Goal: Task Accomplishment & Management: Use online tool/utility

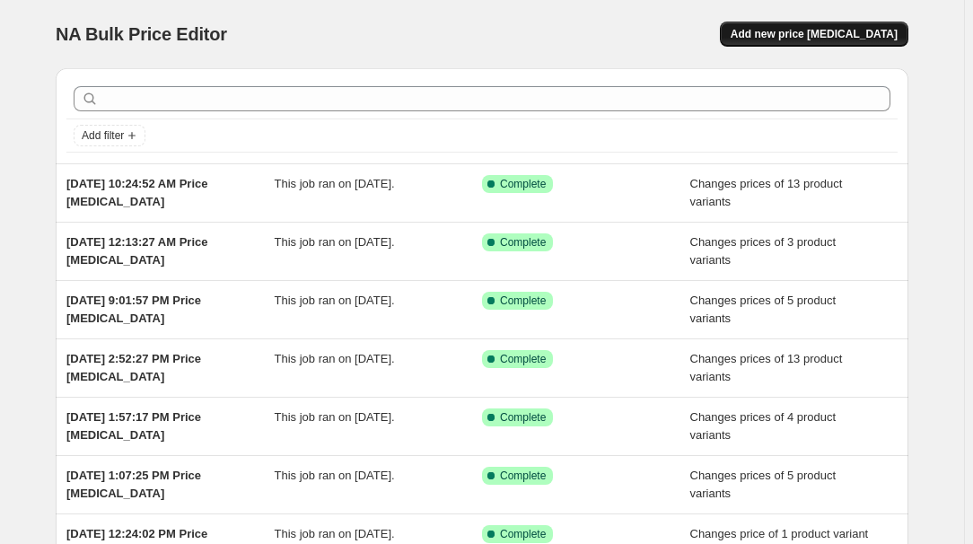
click at [806, 29] on span "Add new price [MEDICAL_DATA]" at bounding box center [814, 34] width 167 height 14
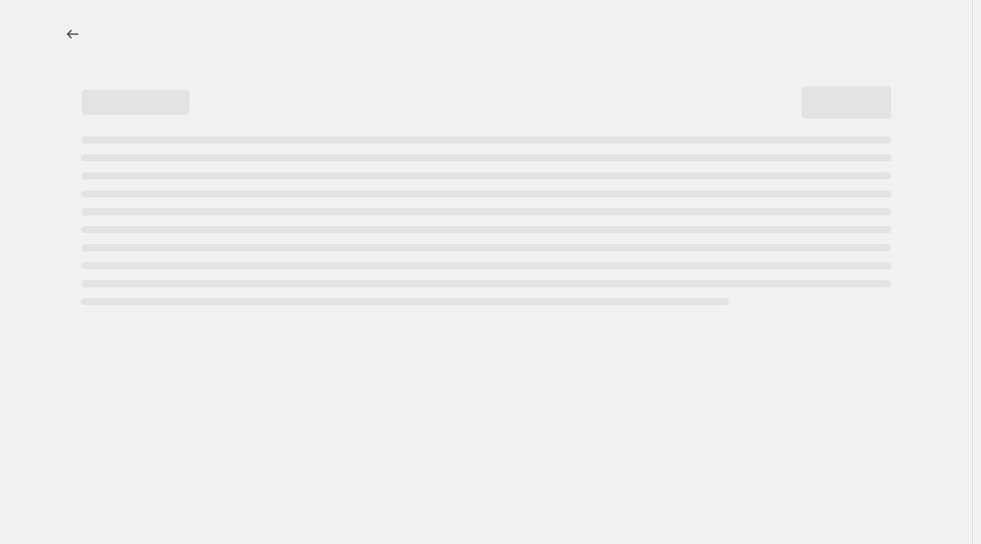
select select "percentage"
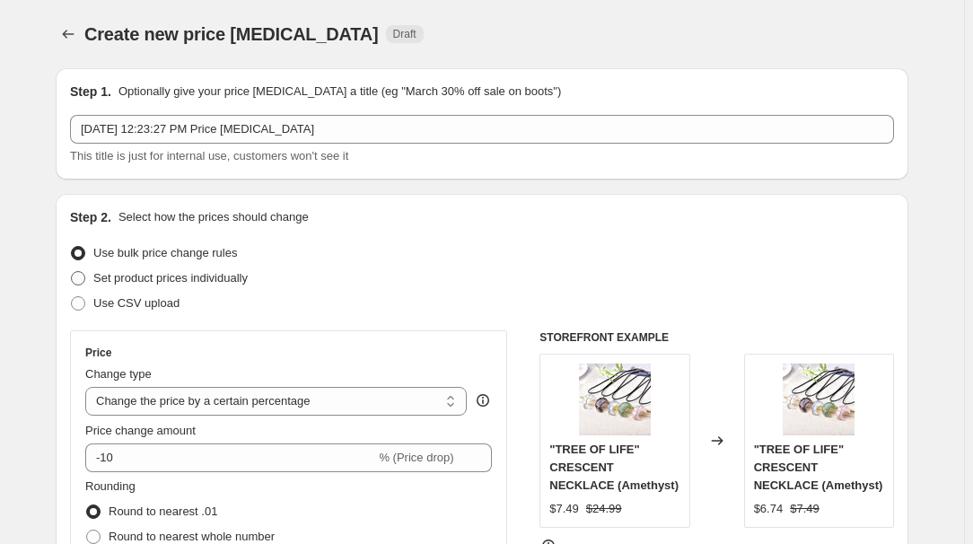
click at [158, 280] on span "Set product prices individually" at bounding box center [170, 277] width 154 height 13
click at [72, 272] on input "Set product prices individually" at bounding box center [71, 271] width 1 height 1
radio input "true"
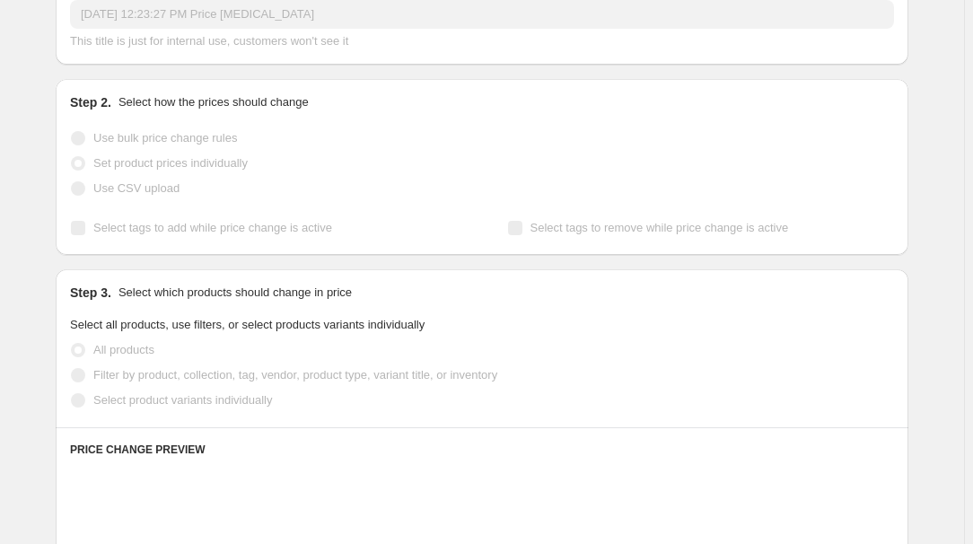
scroll to position [162, 0]
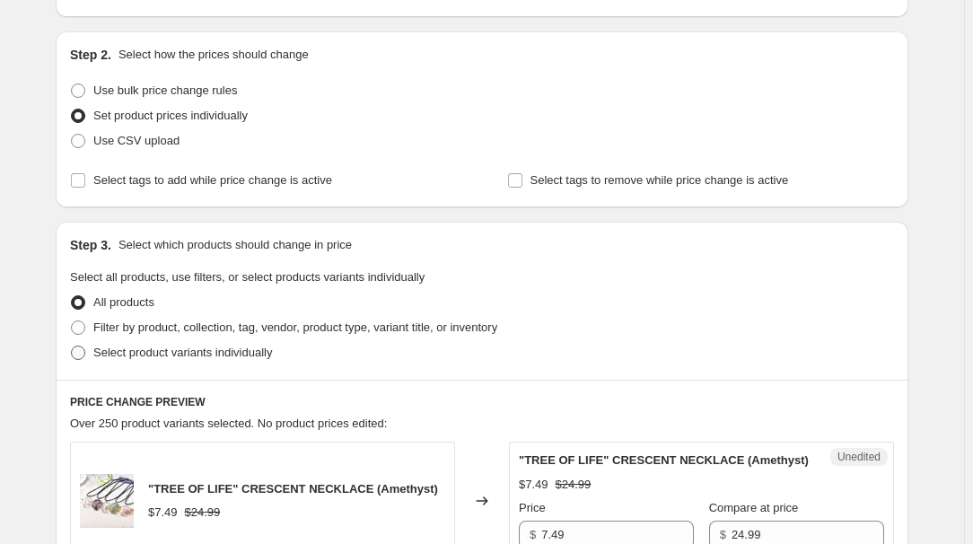
click at [118, 356] on span "Select product variants individually" at bounding box center [182, 352] width 179 height 13
click at [72, 346] on input "Select product variants individually" at bounding box center [71, 346] width 1 height 1
radio input "true"
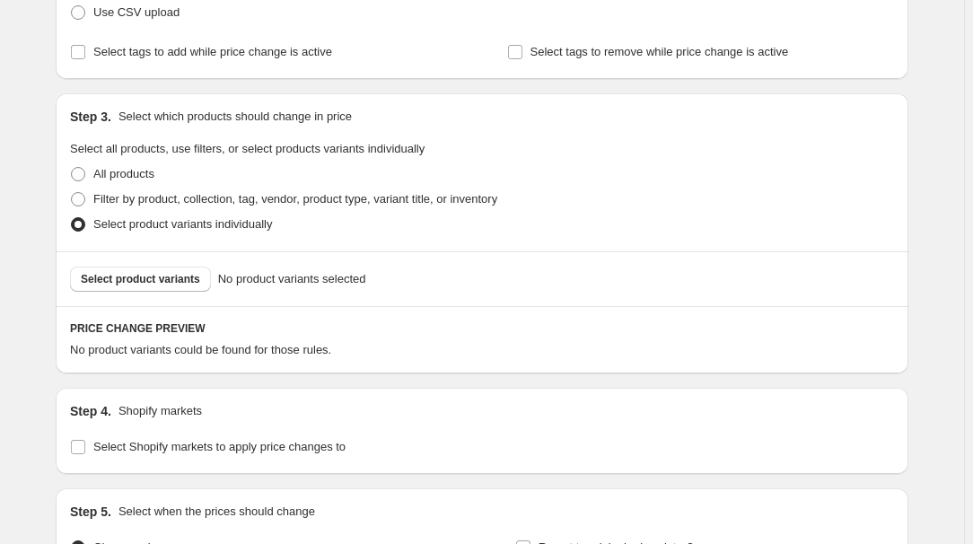
scroll to position [407, 0]
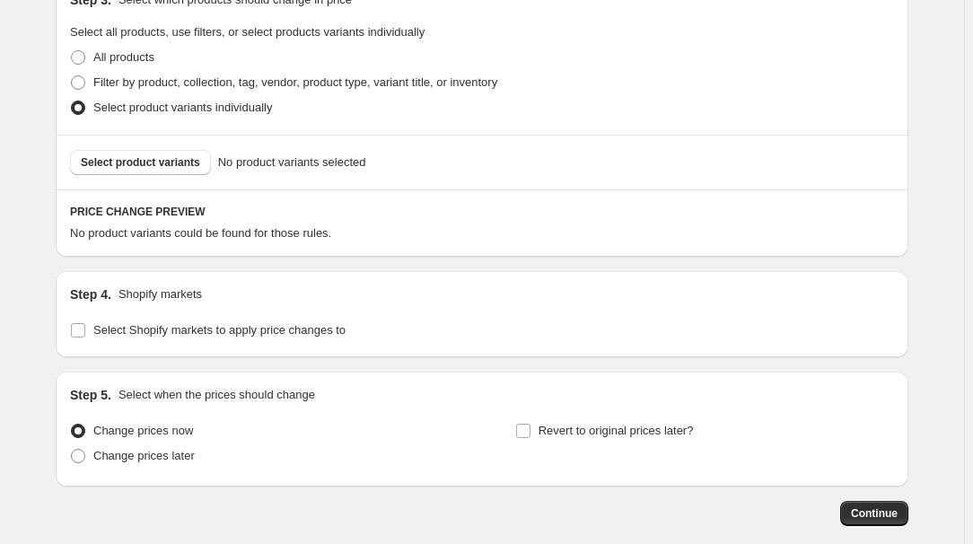
click at [138, 150] on div "Select product variants No product variants selected" at bounding box center [482, 162] width 824 height 25
click at [138, 161] on span "Select product variants" at bounding box center [140, 162] width 119 height 14
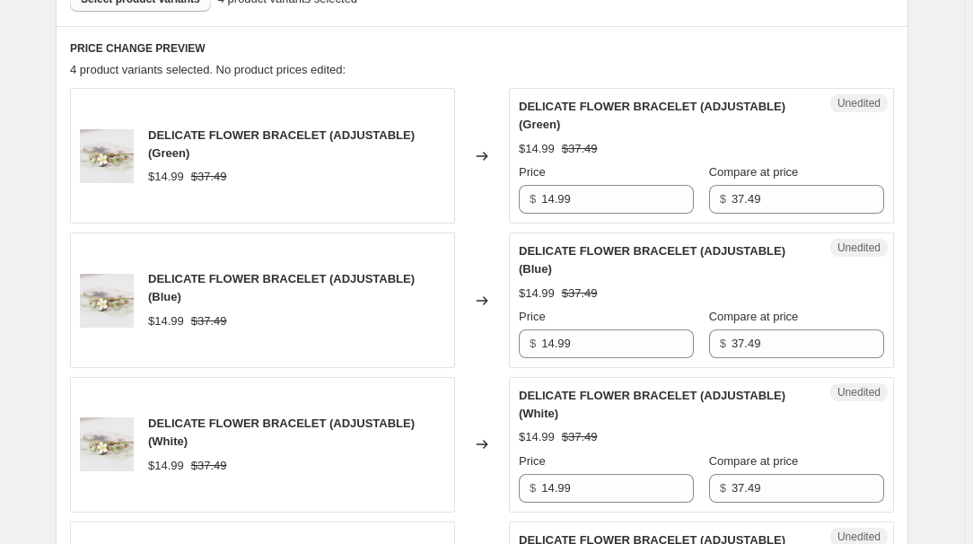
scroll to position [978, 0]
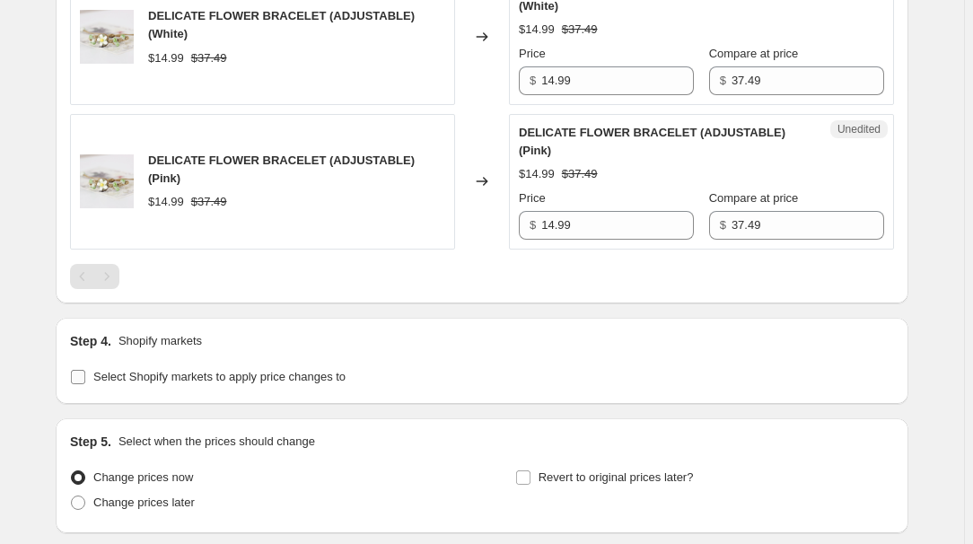
click at [194, 376] on span "Select Shopify markets to apply price changes to" at bounding box center [219, 376] width 252 height 13
click at [85, 376] on input "Select Shopify markets to apply price changes to" at bounding box center [78, 377] width 14 height 14
checkbox input "true"
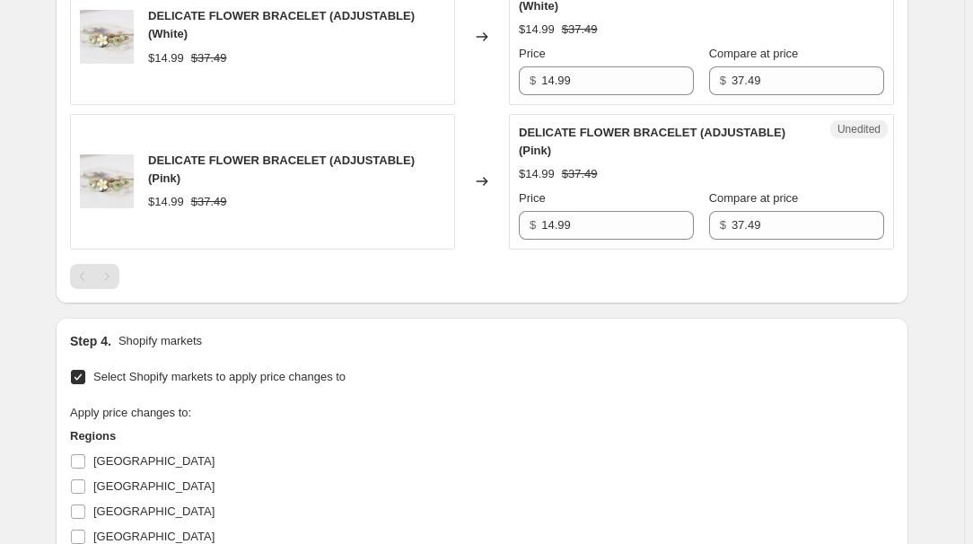
scroll to position [1142, 0]
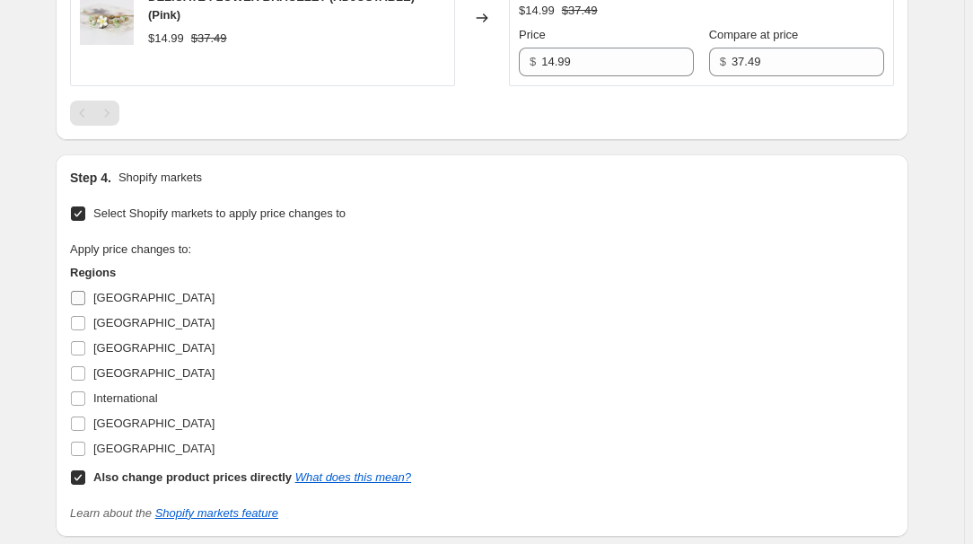
click at [117, 291] on span "[GEOGRAPHIC_DATA]" at bounding box center [153, 297] width 121 height 13
click at [85, 291] on input "[GEOGRAPHIC_DATA]" at bounding box center [78, 298] width 14 height 14
checkbox input "true"
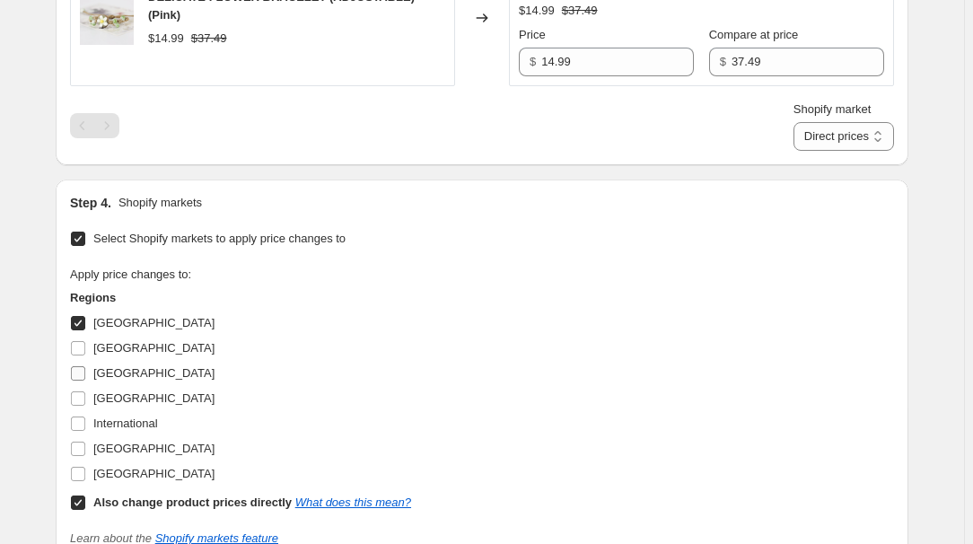
click at [110, 361] on label "[GEOGRAPHIC_DATA]" at bounding box center [142, 373] width 144 height 25
click at [85, 366] on input "[GEOGRAPHIC_DATA]" at bounding box center [78, 373] width 14 height 14
checkbox input "true"
click at [116, 393] on span "[GEOGRAPHIC_DATA]" at bounding box center [153, 397] width 121 height 13
click at [85, 393] on input "[GEOGRAPHIC_DATA]" at bounding box center [78, 398] width 14 height 14
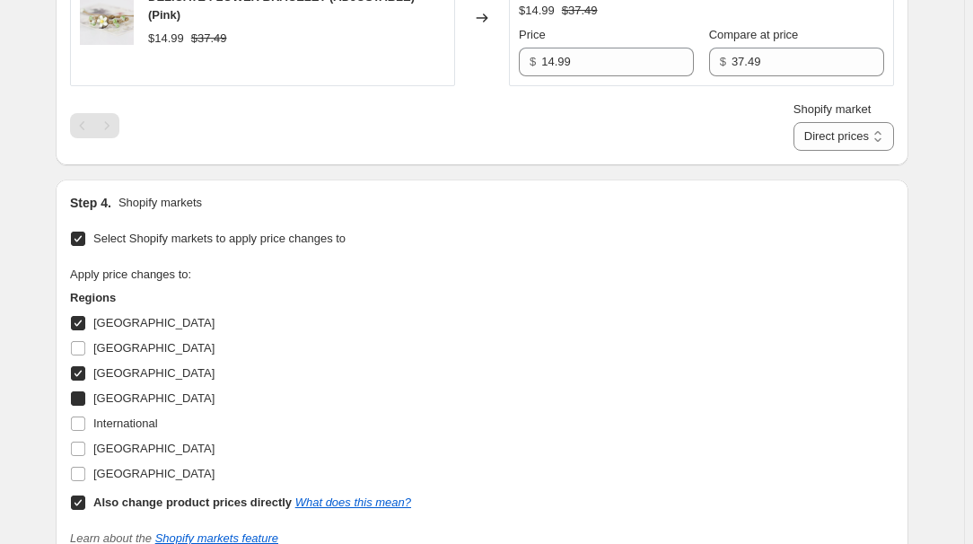
checkbox input "true"
click at [129, 447] on span "[GEOGRAPHIC_DATA]" at bounding box center [153, 448] width 121 height 13
click at [85, 447] on input "[GEOGRAPHIC_DATA]" at bounding box center [78, 449] width 14 height 14
checkbox input "true"
click at [121, 500] on b "Also change product prices directly" at bounding box center [192, 501] width 198 height 13
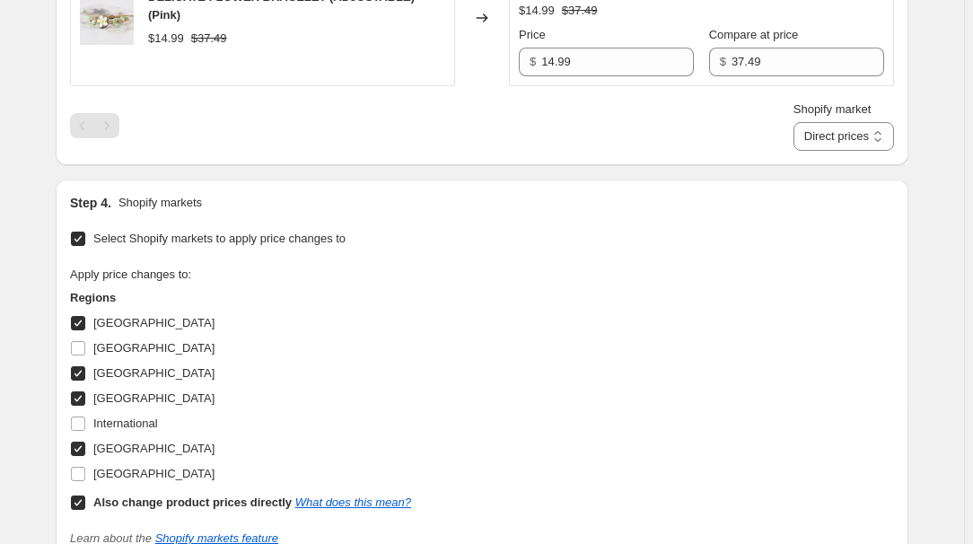
click at [85, 500] on input "Also change product prices directly What does this mean?" at bounding box center [78, 502] width 14 height 14
checkbox input "false"
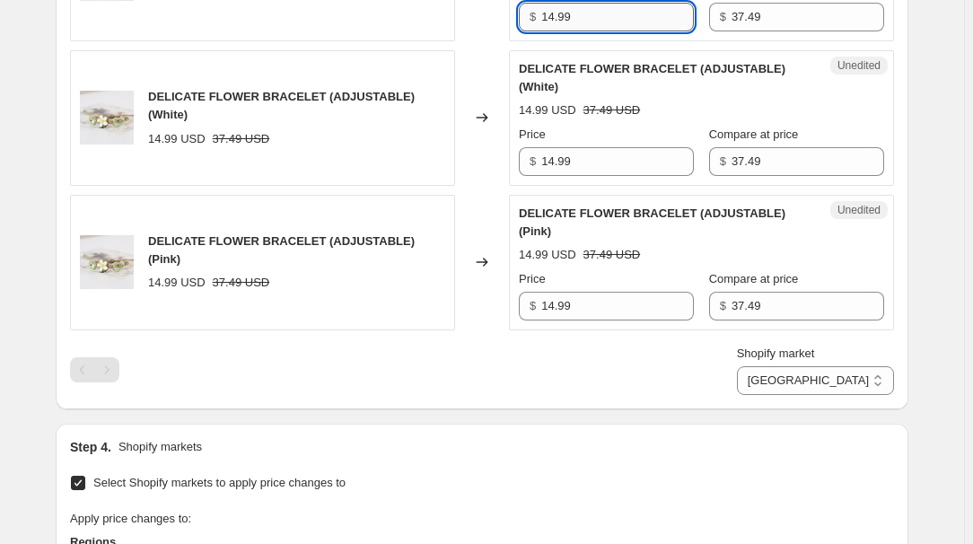
click at [593, 10] on input "14.99" at bounding box center [617, 17] width 153 height 29
click at [772, 305] on input "37.49" at bounding box center [807, 306] width 153 height 29
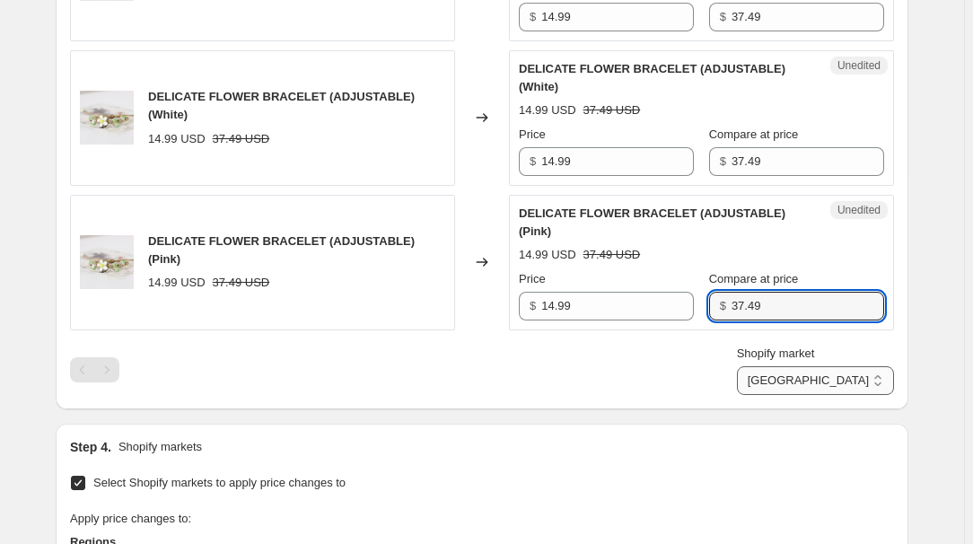
click at [859, 370] on select "[GEOGRAPHIC_DATA] [GEOGRAPHIC_DATA] [GEOGRAPHIC_DATA] [GEOGRAPHIC_DATA]" at bounding box center [815, 380] width 157 height 29
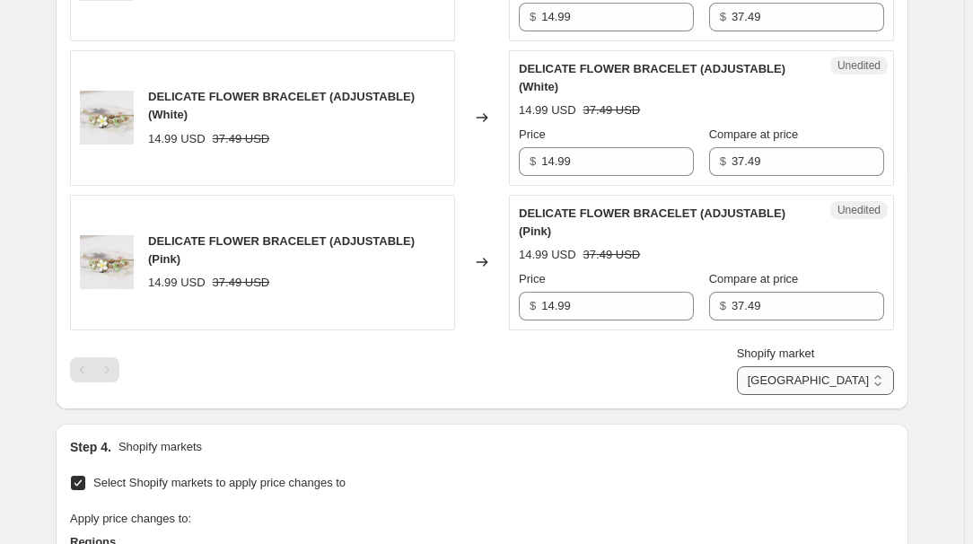
select select "34367439004"
click at [819, 395] on select "[GEOGRAPHIC_DATA] [GEOGRAPHIC_DATA] [GEOGRAPHIC_DATA] [GEOGRAPHIC_DATA]" at bounding box center [815, 380] width 157 height 29
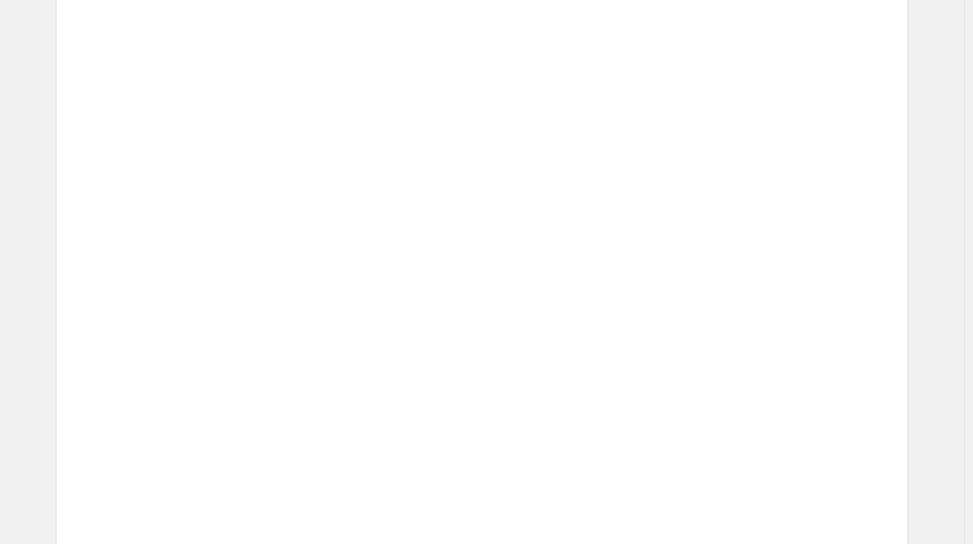
click at [744, 427] on div "53.15 USD 59.05 USD" at bounding box center [731, 436] width 306 height 18
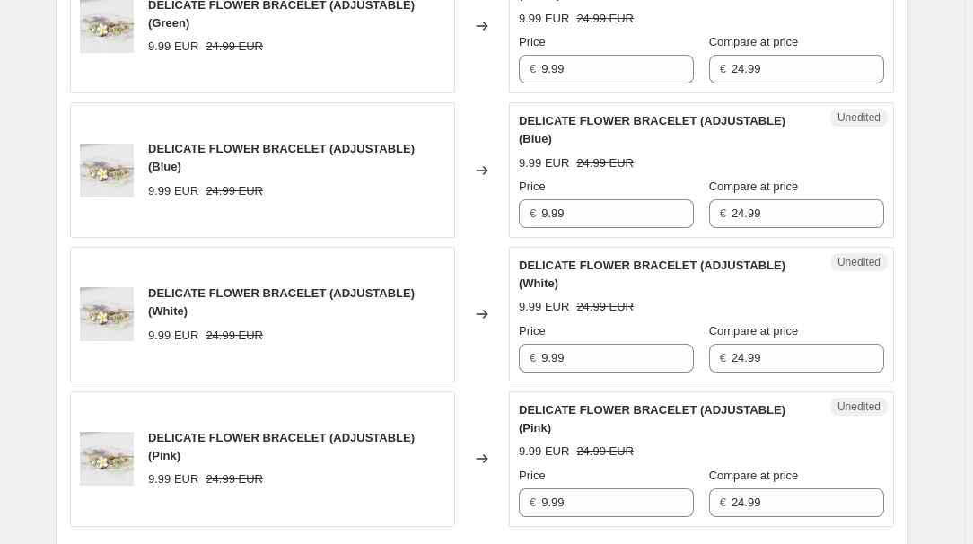
scroll to position [571, 0]
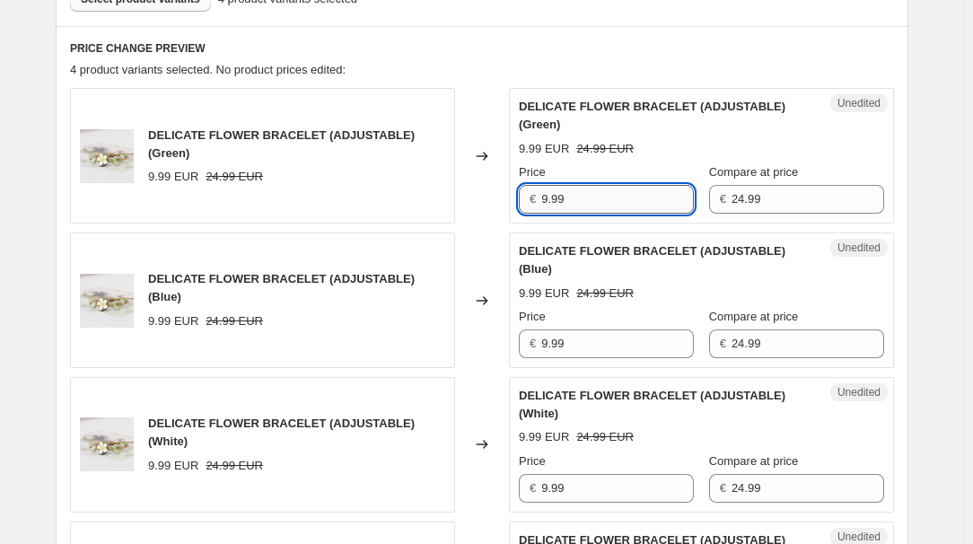
click at [605, 194] on input "9.99" at bounding box center [617, 199] width 153 height 29
type input "14.99"
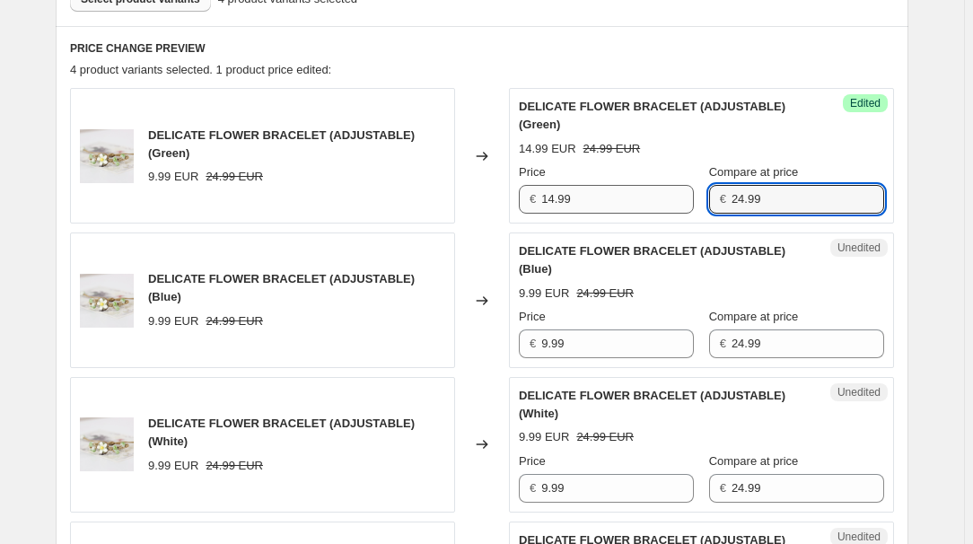
paste input "37.4"
type input "37.49"
click at [567, 350] on input "9.99" at bounding box center [617, 343] width 153 height 29
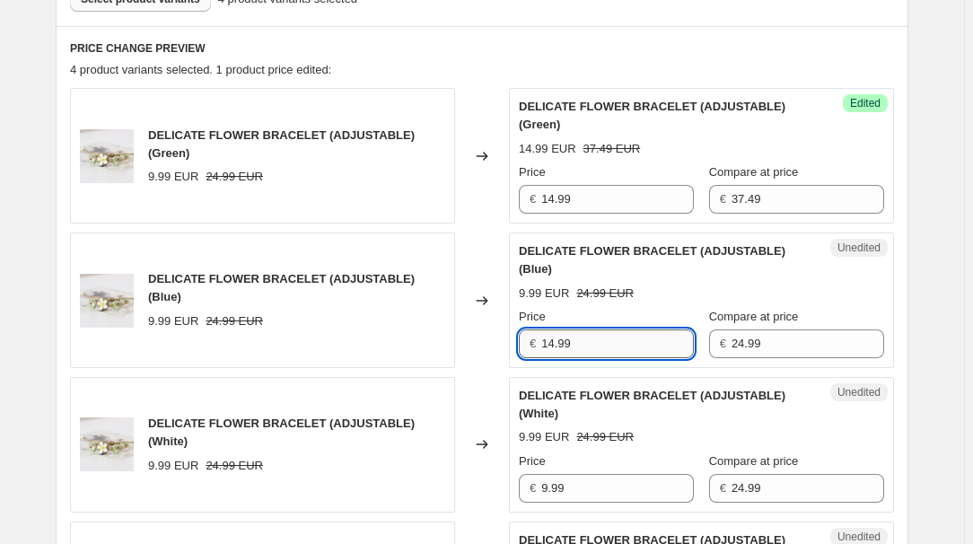
type input "14.99"
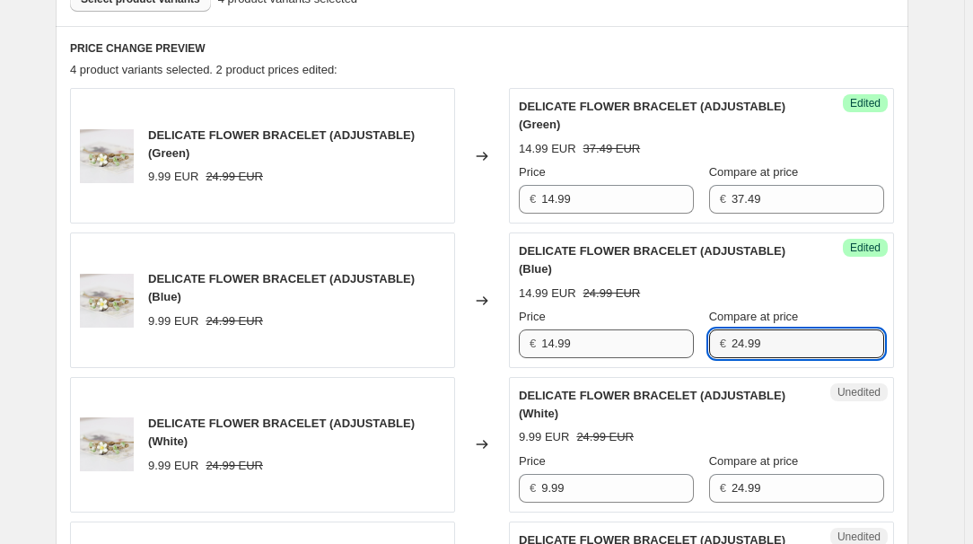
paste input "37.4"
type input "37.49"
click at [600, 487] on input "9.99" at bounding box center [617, 488] width 153 height 29
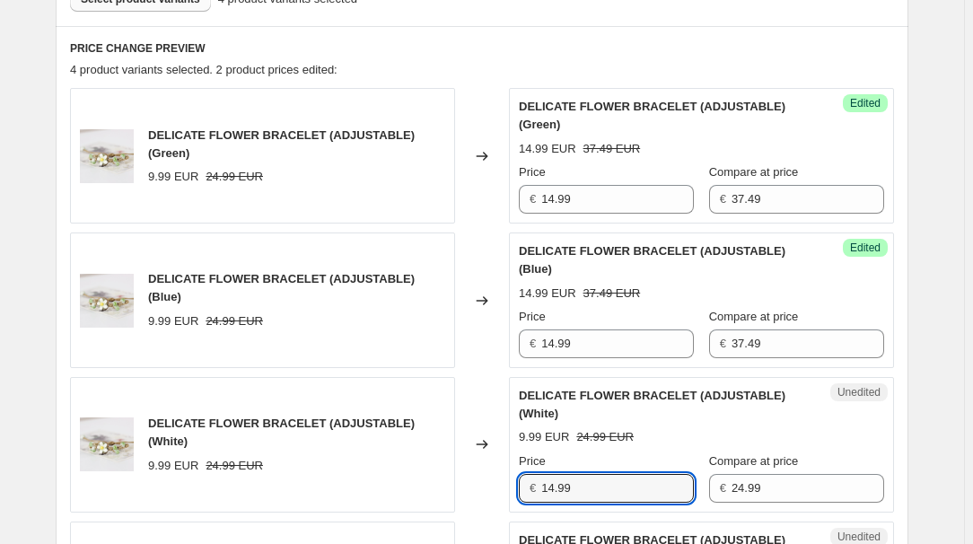
type input "14.99"
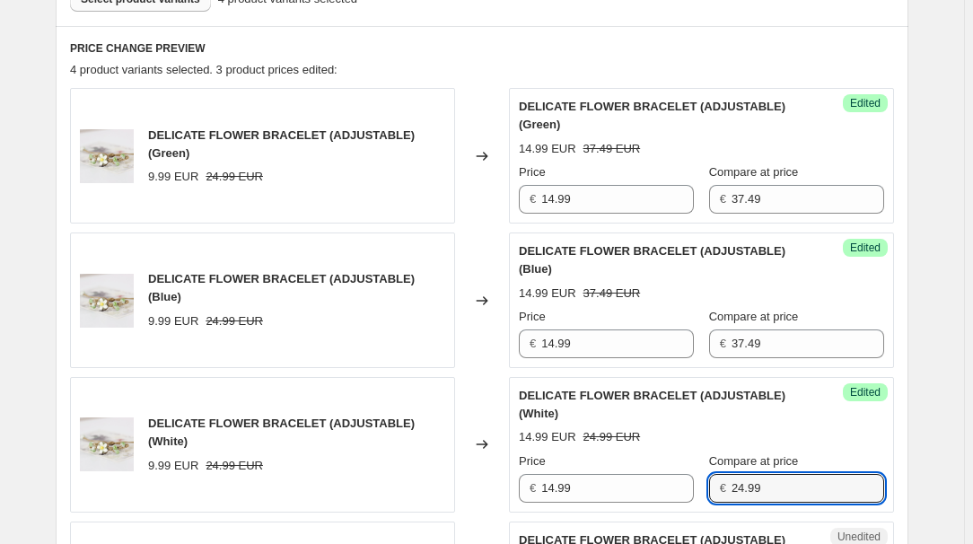
paste input "37.4"
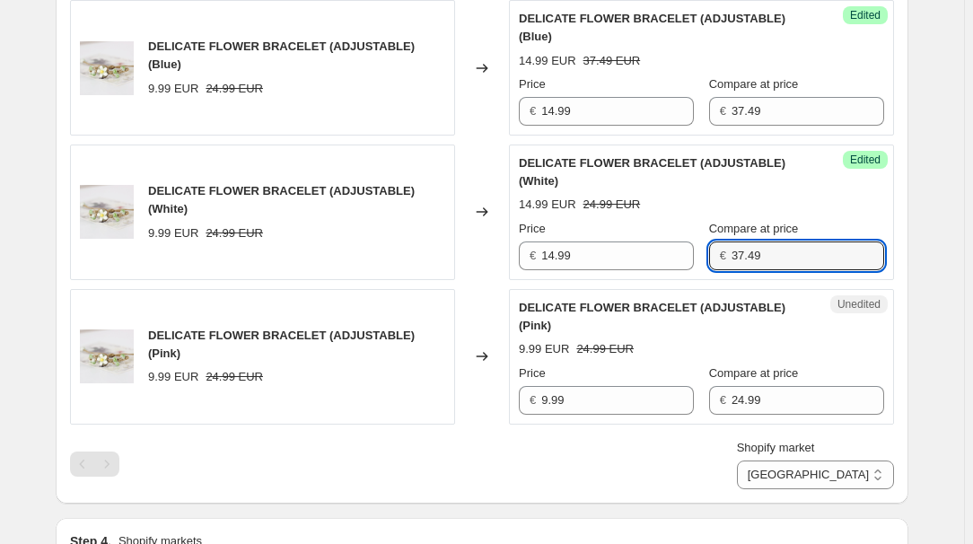
scroll to position [816, 0]
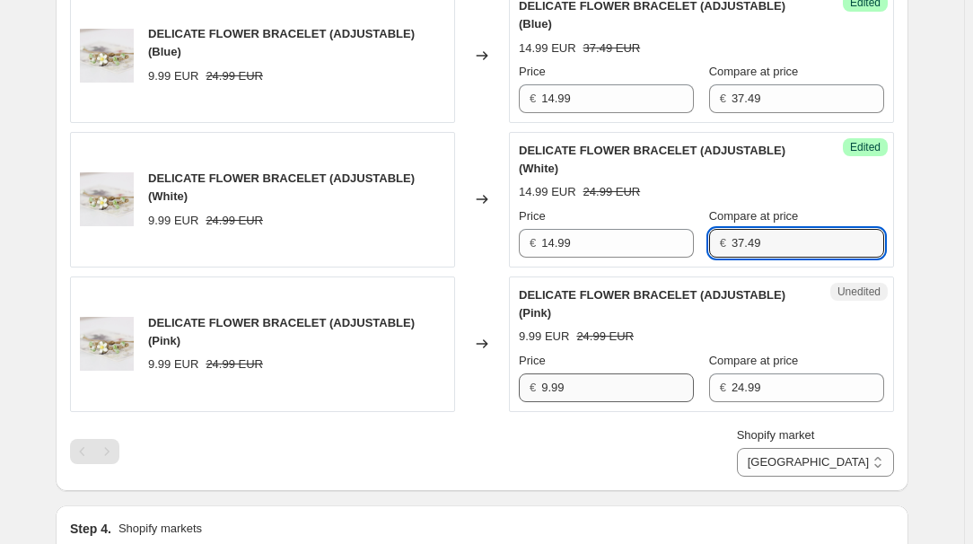
type input "37.49"
click at [595, 387] on input "9.99" at bounding box center [617, 387] width 153 height 29
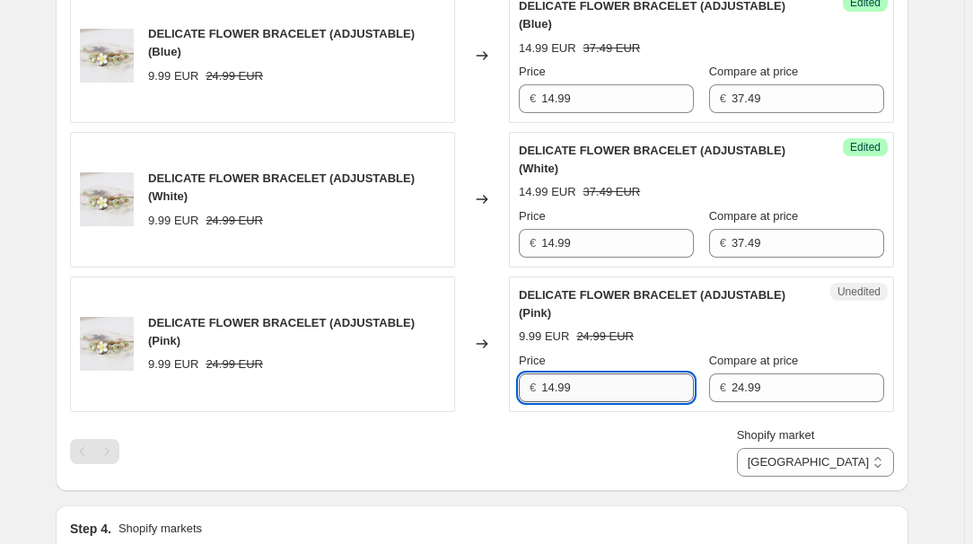
type input "14.99"
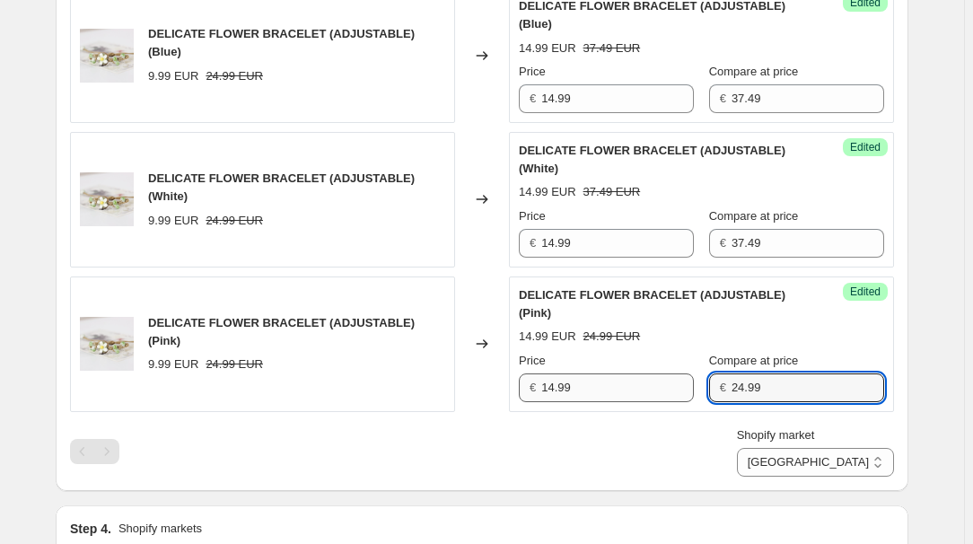
paste input "37.4"
type input "37.49"
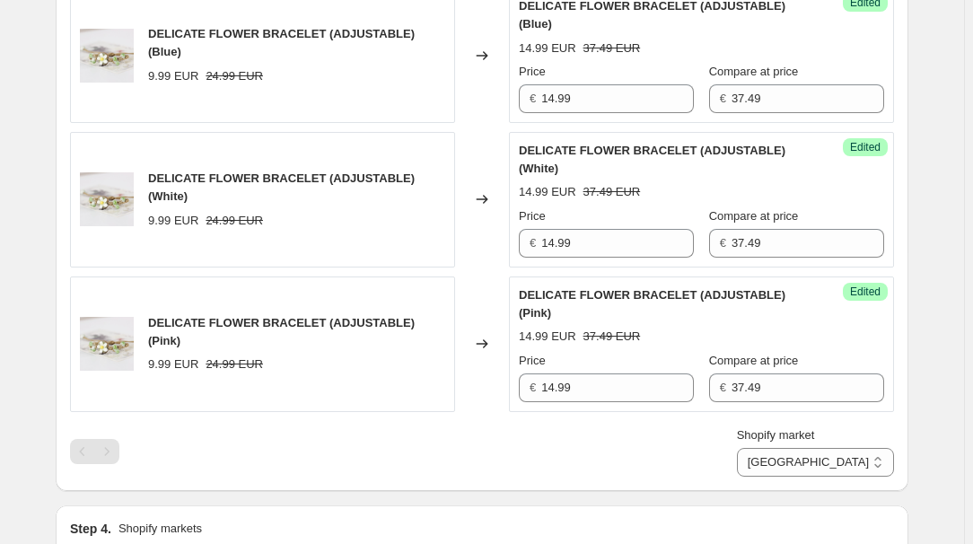
click at [781, 433] on div "Shopify market [GEOGRAPHIC_DATA] [GEOGRAPHIC_DATA] [GEOGRAPHIC_DATA] [GEOGRAPHI…" at bounding box center [482, 451] width 824 height 50
click at [868, 454] on select "[GEOGRAPHIC_DATA] [GEOGRAPHIC_DATA] [GEOGRAPHIC_DATA] [GEOGRAPHIC_DATA]" at bounding box center [815, 462] width 157 height 29
select select "34367406236"
click at [815, 477] on select "[GEOGRAPHIC_DATA] [GEOGRAPHIC_DATA] [GEOGRAPHIC_DATA] [GEOGRAPHIC_DATA]" at bounding box center [815, 462] width 157 height 29
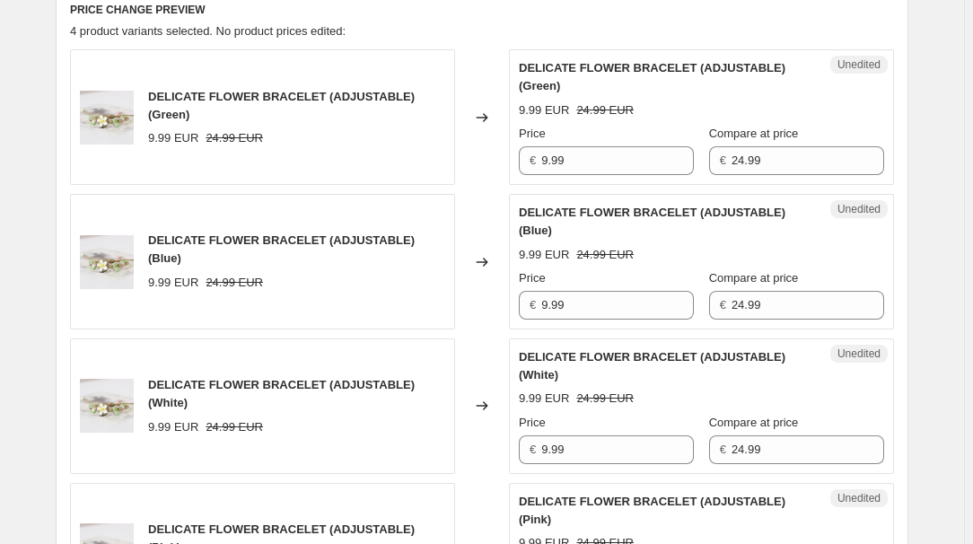
scroll to position [489, 0]
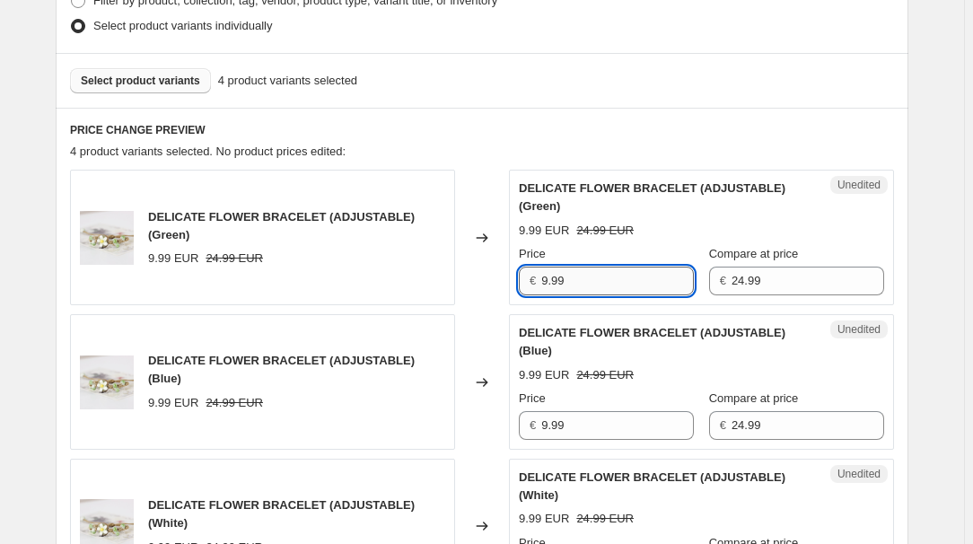
click at [599, 267] on input "9.99" at bounding box center [617, 281] width 153 height 29
type input "14.99"
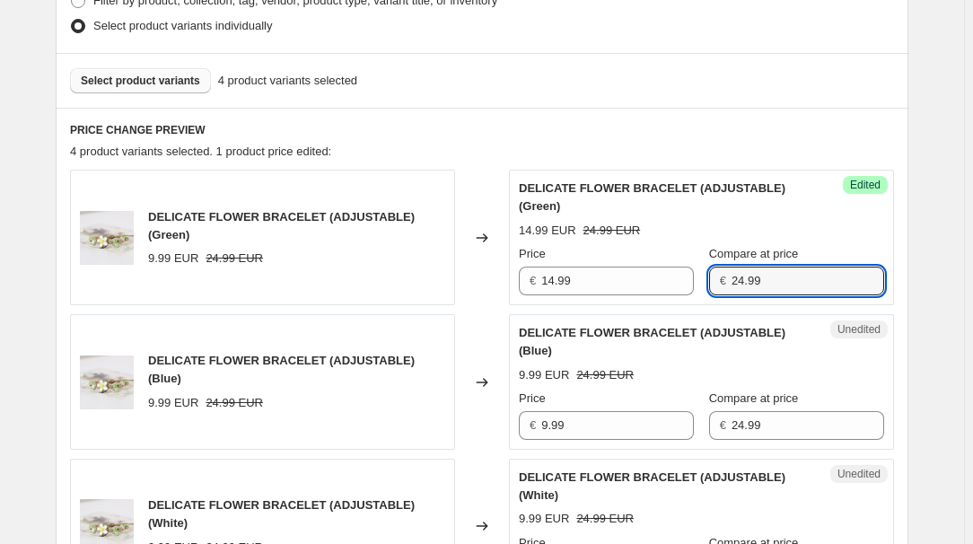
paste input "37.4"
type input "37.49"
click at [577, 430] on input "9.99" at bounding box center [617, 425] width 153 height 29
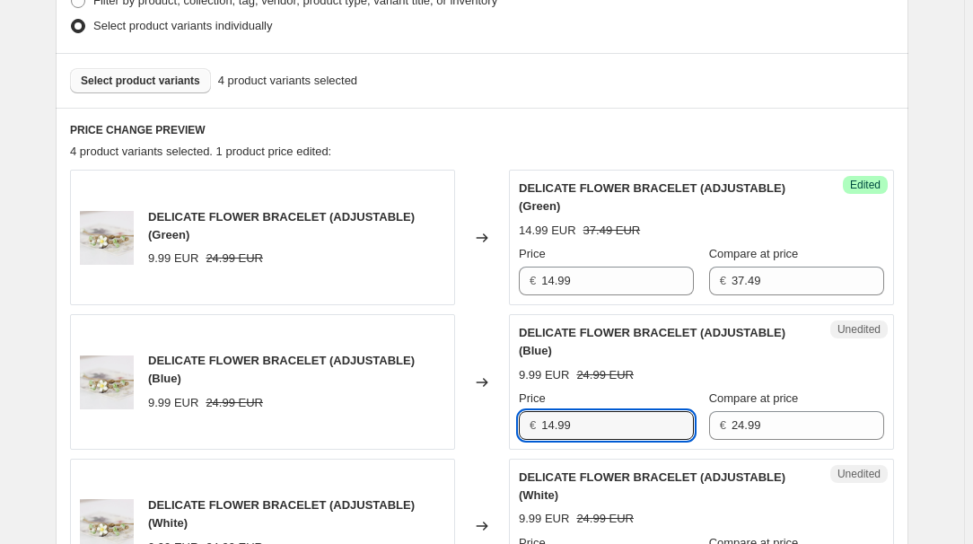
type input "14.99"
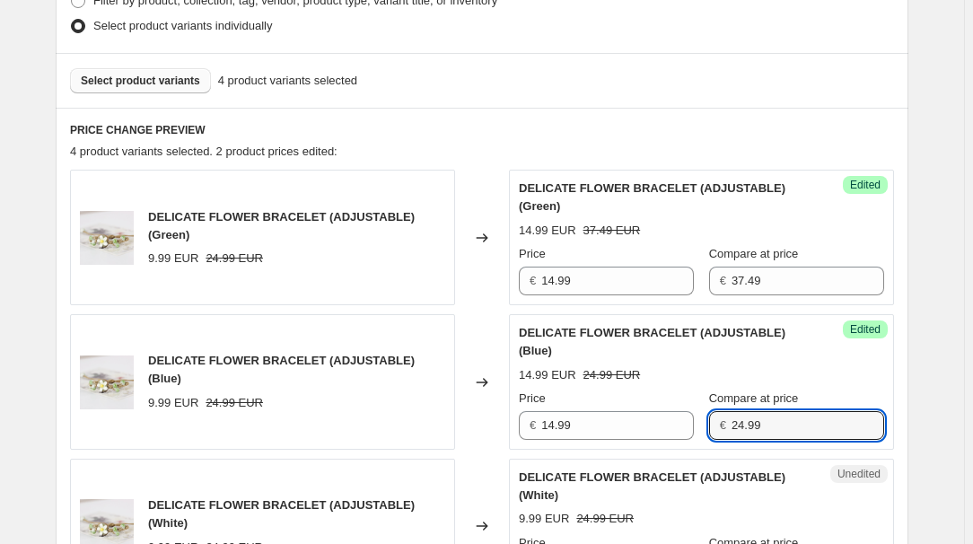
paste input "37.4"
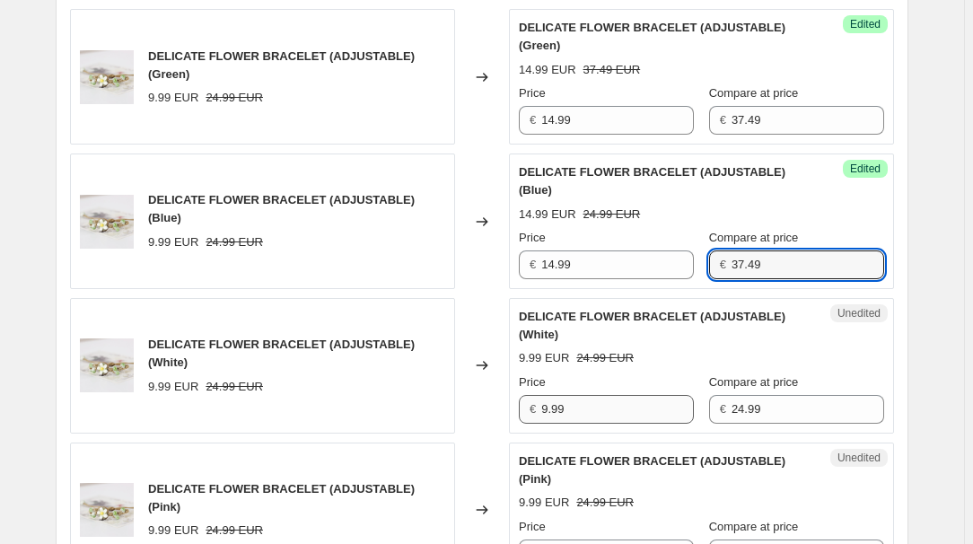
scroll to position [652, 0]
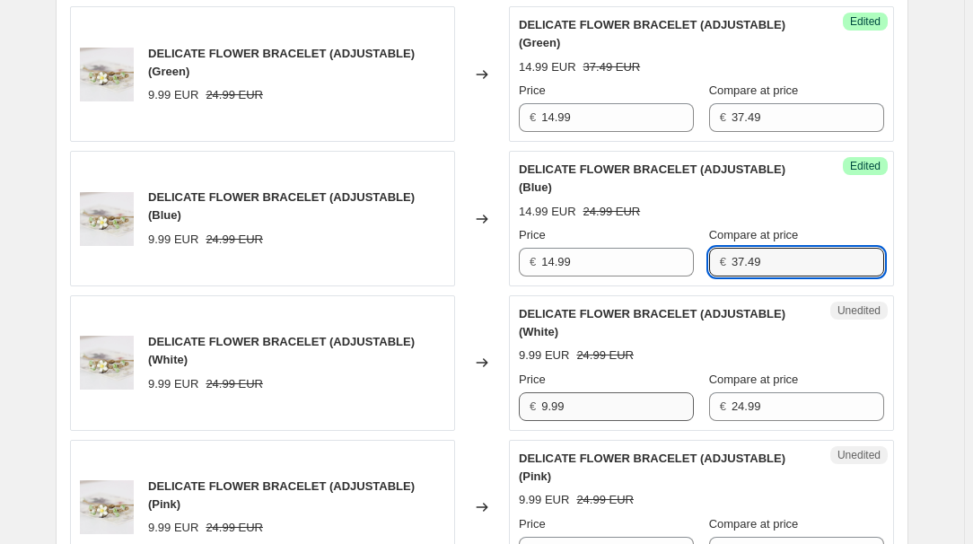
type input "37.49"
click at [591, 408] on input "9.99" at bounding box center [617, 406] width 153 height 29
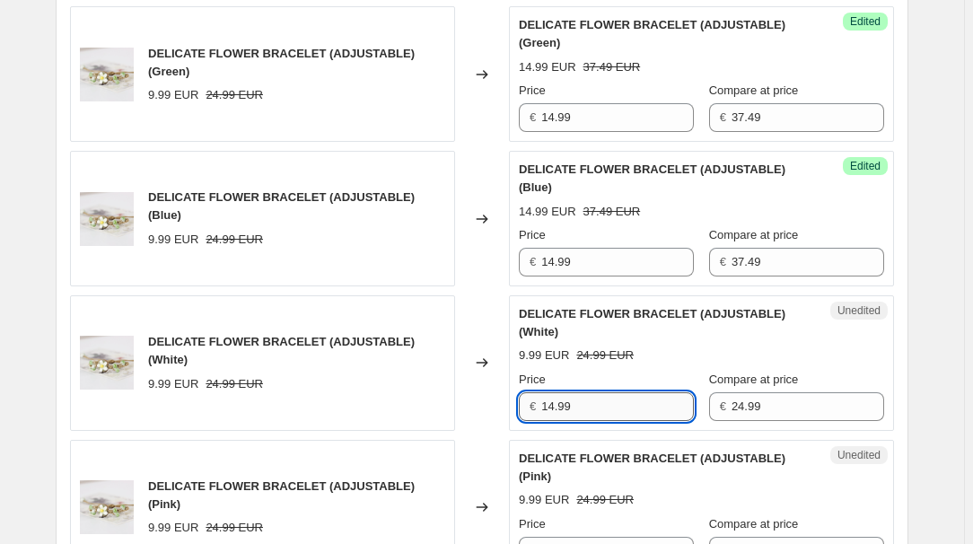
type input "14.99"
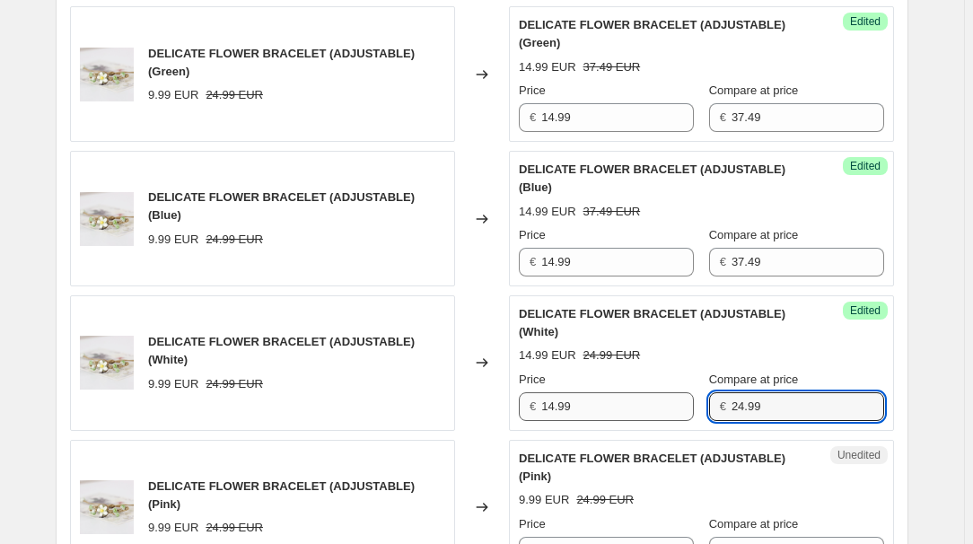
paste input "37.4"
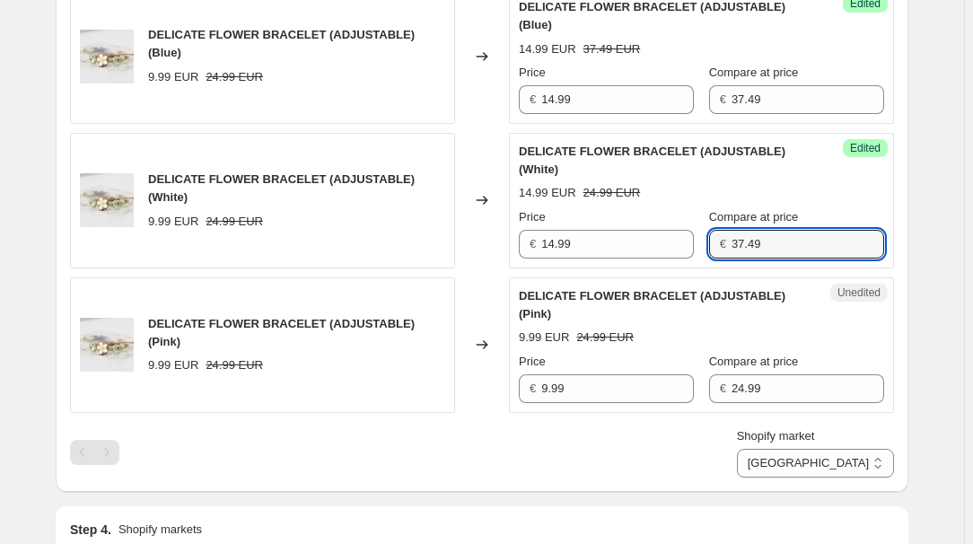
scroll to position [816, 0]
type input "37.49"
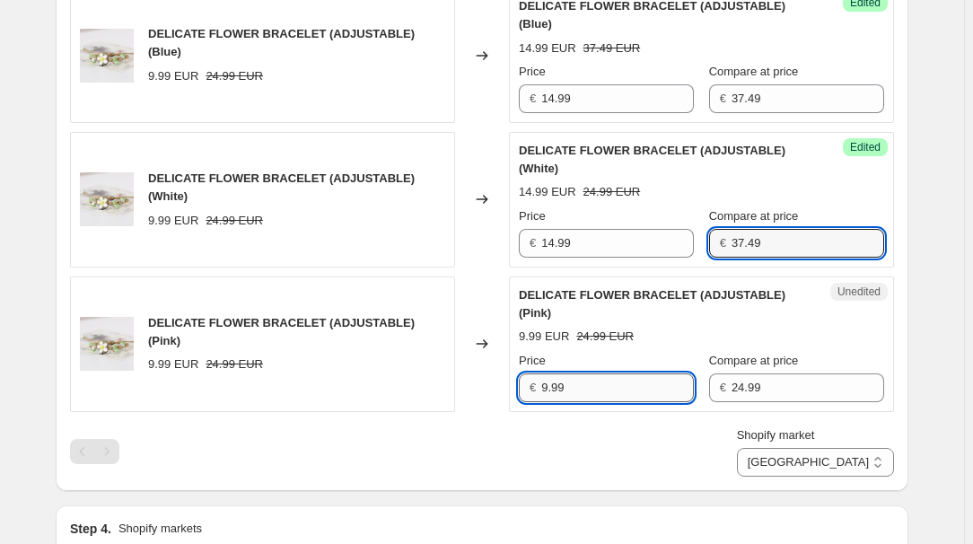
click at [608, 381] on input "9.99" at bounding box center [617, 387] width 153 height 29
type input "14.99"
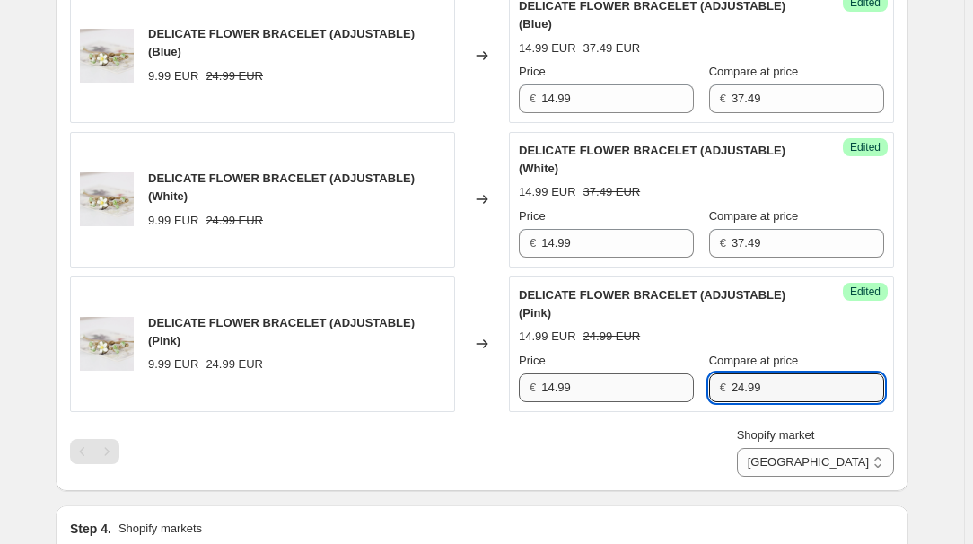
paste input "37.4"
type input "37.49"
click at [634, 436] on div "Shopify market [GEOGRAPHIC_DATA] [GEOGRAPHIC_DATA] [GEOGRAPHIC_DATA] [GEOGRAPHI…" at bounding box center [482, 451] width 824 height 50
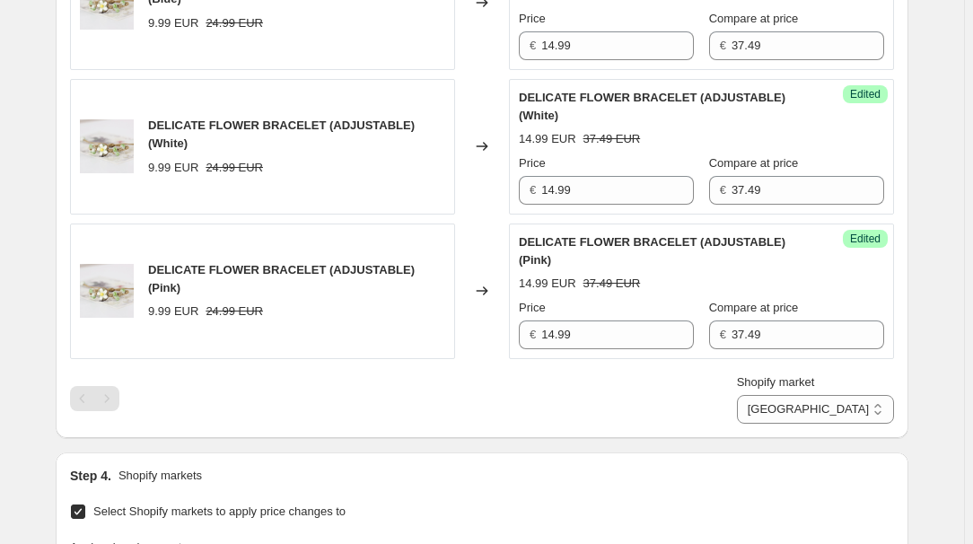
scroll to position [897, 0]
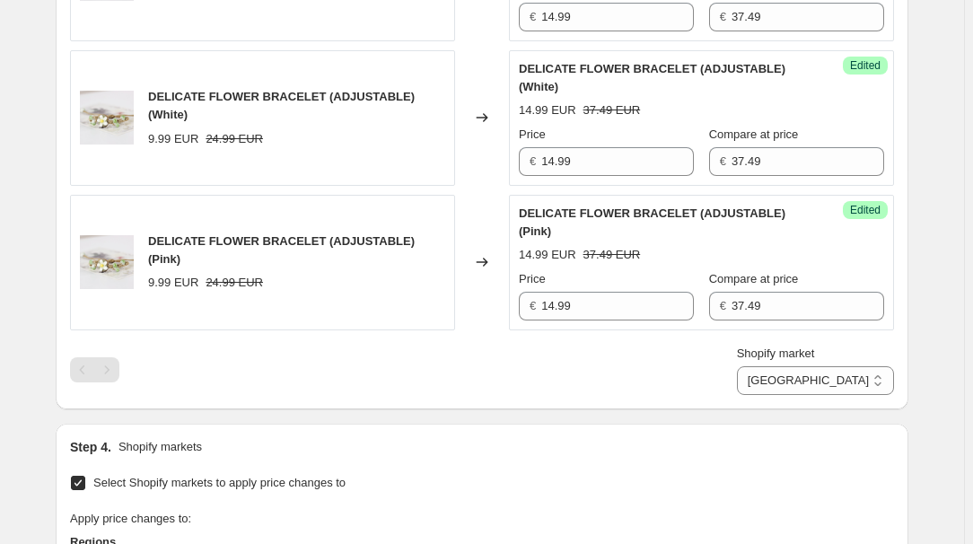
drag, startPoint x: 832, startPoint y: 386, endPoint x: 842, endPoint y: 413, distance: 28.7
click at [832, 386] on select "[GEOGRAPHIC_DATA] [GEOGRAPHIC_DATA] [GEOGRAPHIC_DATA] [GEOGRAPHIC_DATA]" at bounding box center [815, 380] width 157 height 29
click at [849, 379] on select "[GEOGRAPHIC_DATA] [GEOGRAPHIC_DATA] [GEOGRAPHIC_DATA] [GEOGRAPHIC_DATA]" at bounding box center [815, 380] width 157 height 29
select select "34367209628"
click at [777, 395] on select "[GEOGRAPHIC_DATA] [GEOGRAPHIC_DATA] [GEOGRAPHIC_DATA] [GEOGRAPHIC_DATA]" at bounding box center [815, 380] width 157 height 29
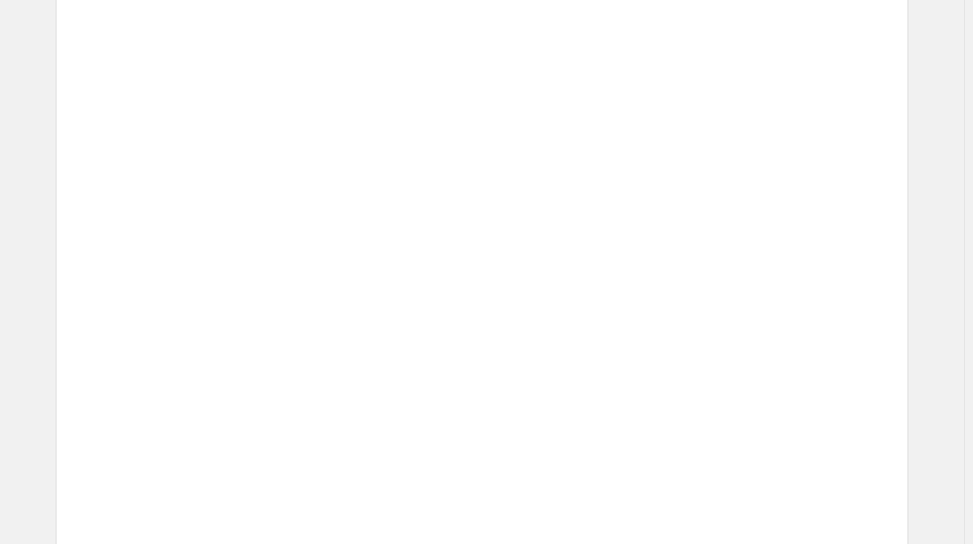
click at [634, 437] on div "53.15 EUR" at bounding box center [606, 436] width 57 height 18
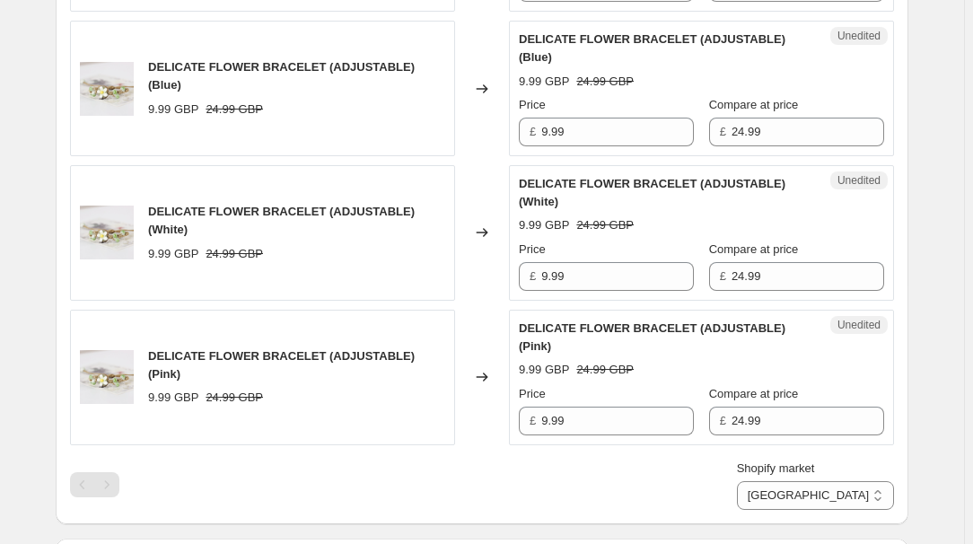
scroll to position [652, 0]
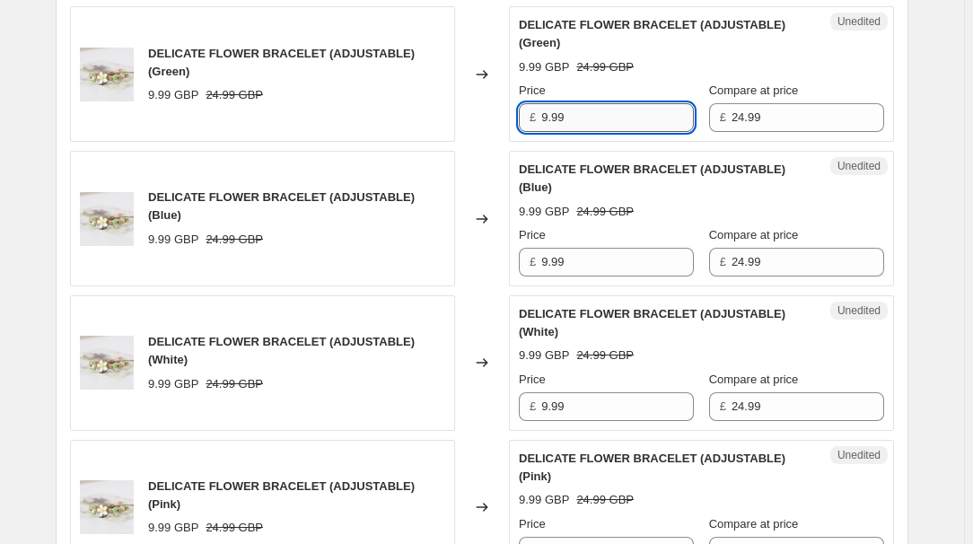
click at [605, 127] on input "9.99" at bounding box center [617, 117] width 153 height 29
type input "14.99"
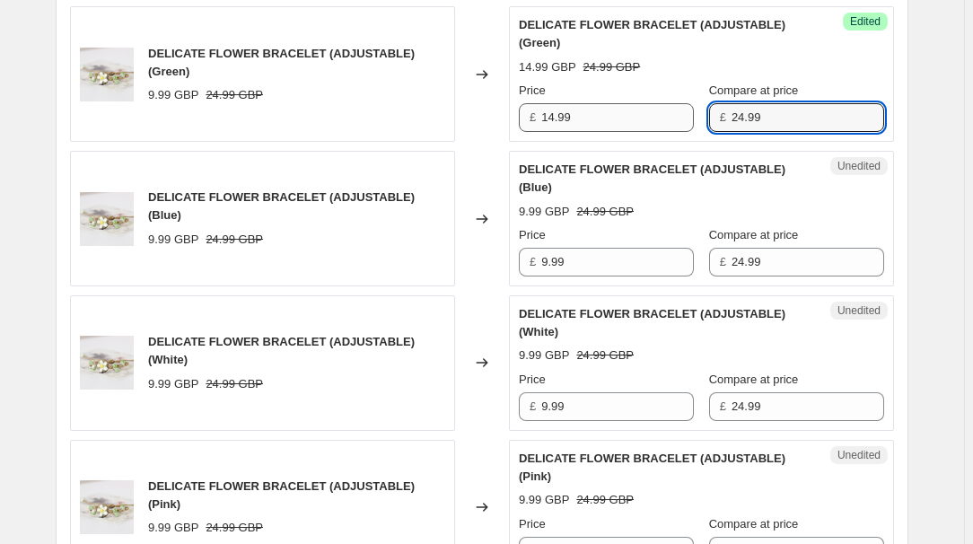
paste input "37.4"
type input "37.49"
click at [585, 255] on input "9.99" at bounding box center [617, 262] width 153 height 29
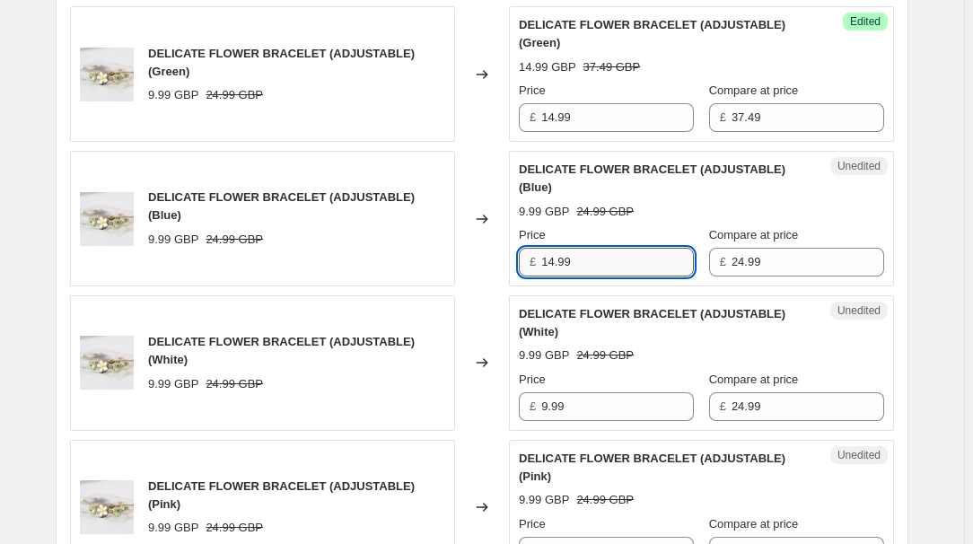
type input "14.99"
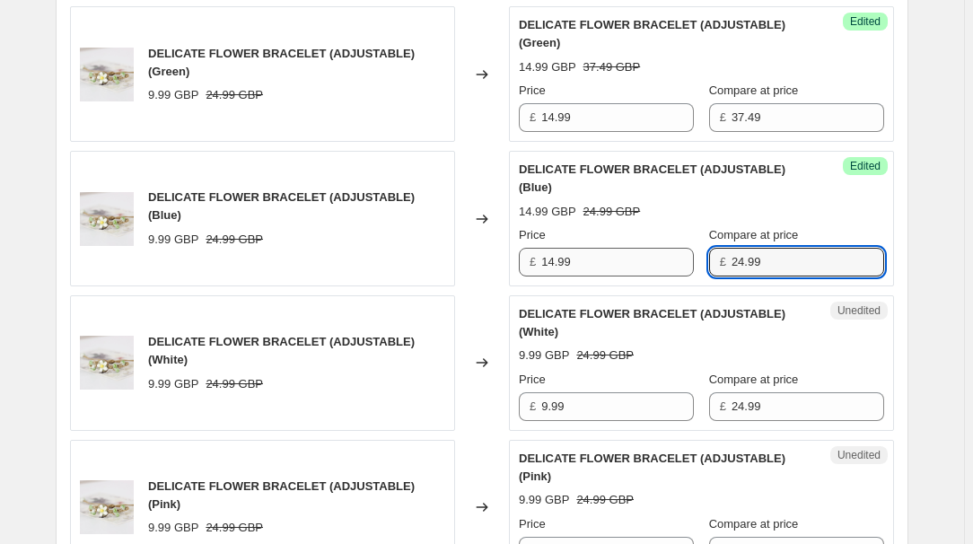
paste input "37.4"
type input "37.49"
click at [615, 410] on input "9.99" at bounding box center [617, 406] width 153 height 29
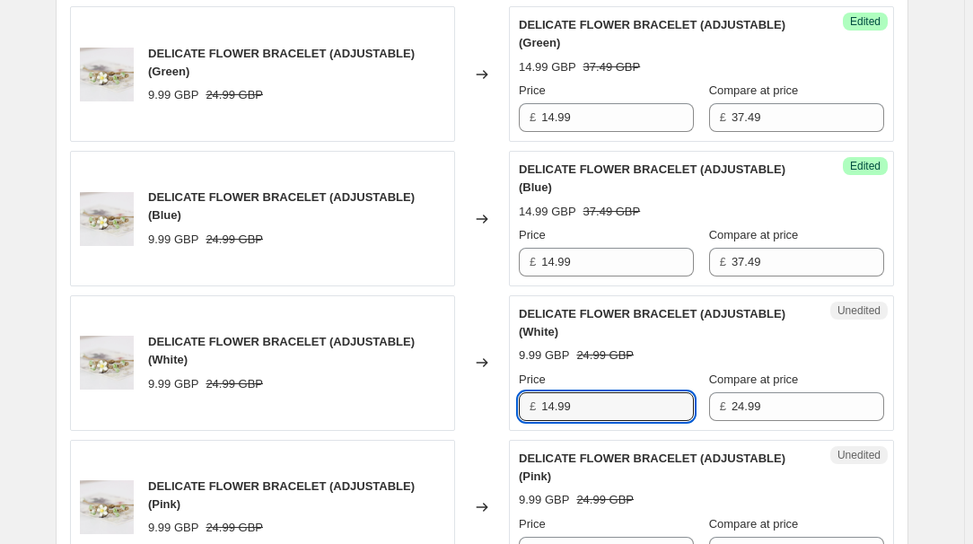
type input "14.99"
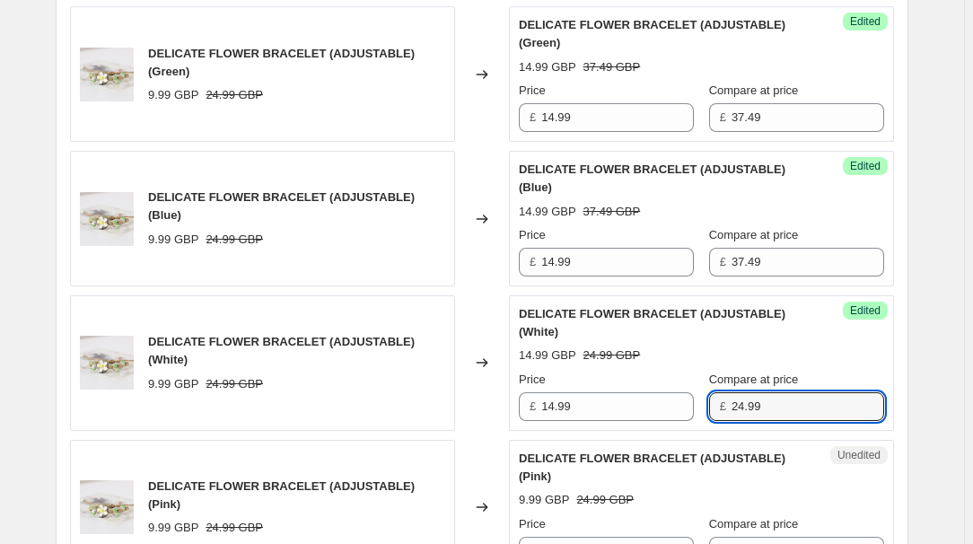
paste input "37.4"
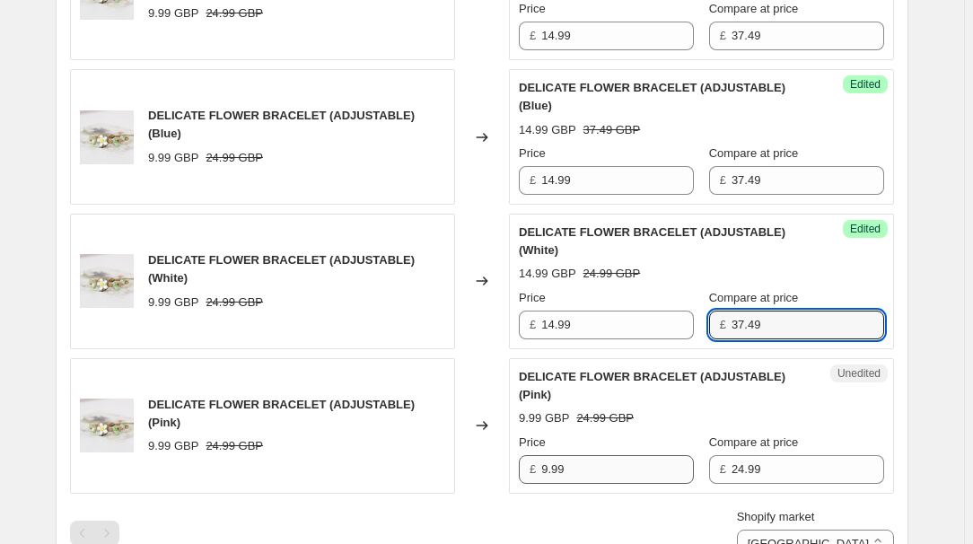
scroll to position [816, 0]
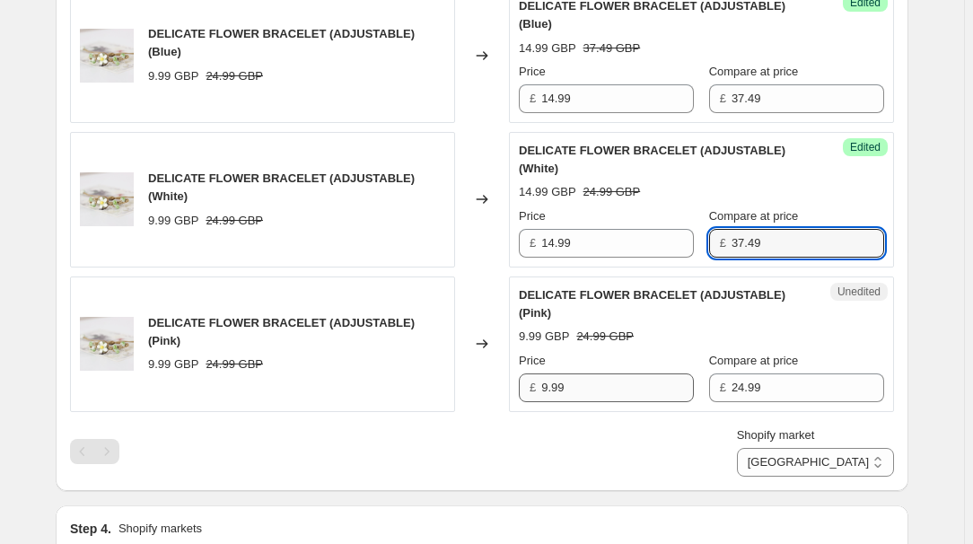
type input "37.49"
click at [606, 373] on input "9.99" at bounding box center [617, 387] width 153 height 29
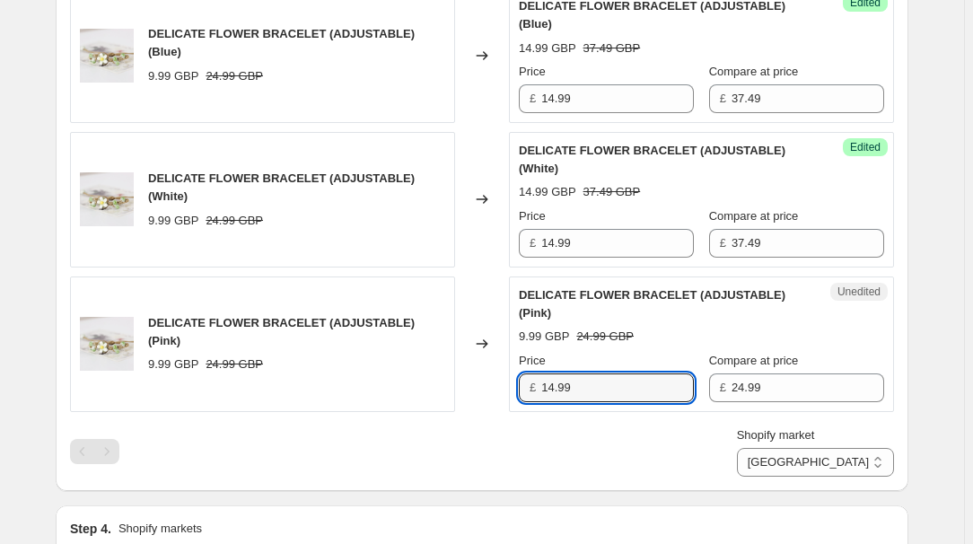
type input "14.99"
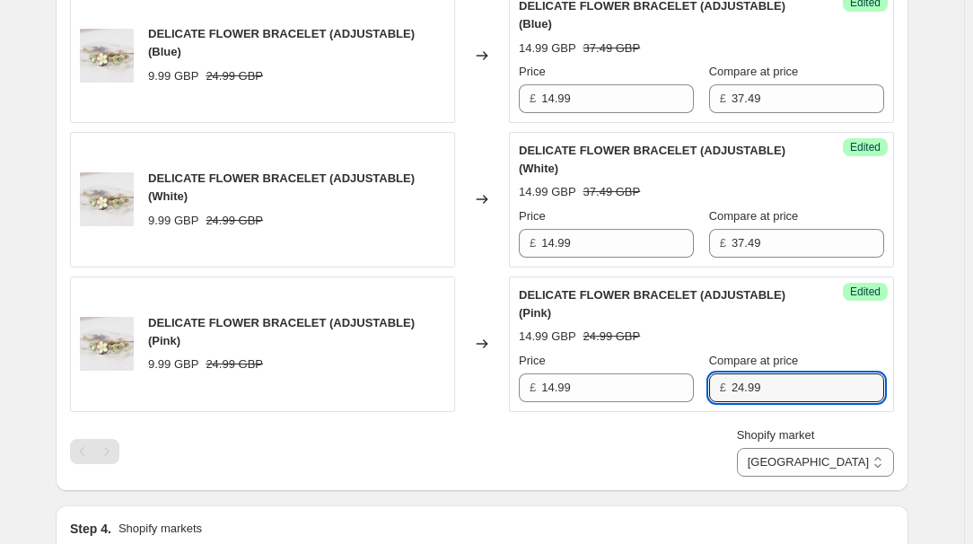
paste input "37.4"
type input "37.49"
click at [571, 442] on div "Shopify market [GEOGRAPHIC_DATA] [GEOGRAPHIC_DATA] [GEOGRAPHIC_DATA] [GEOGRAPHI…" at bounding box center [482, 451] width 824 height 50
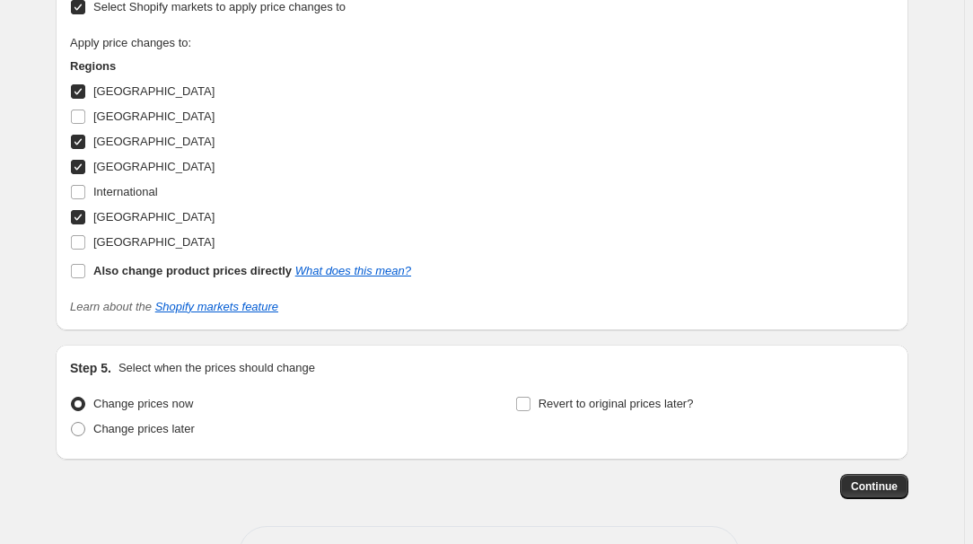
scroll to position [1433, 0]
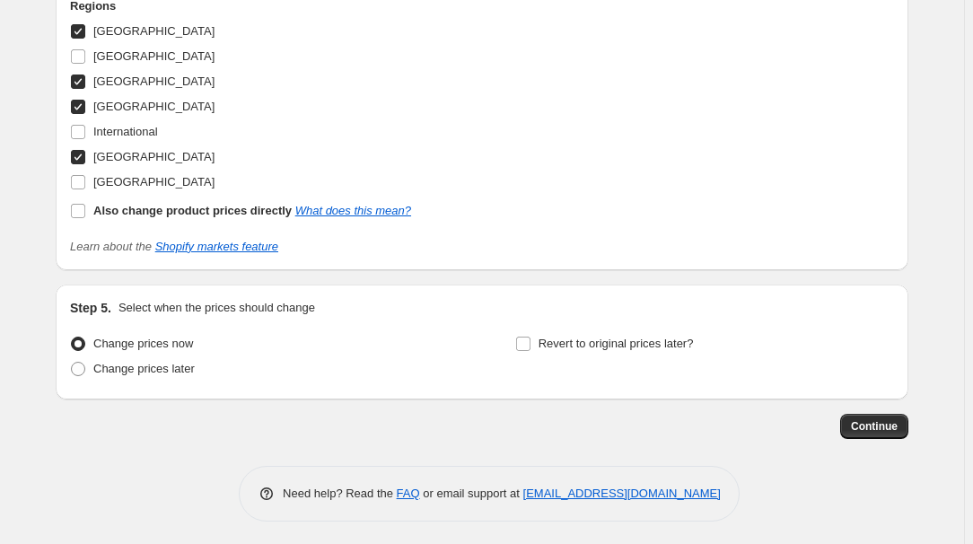
click at [881, 414] on button "Continue" at bounding box center [874, 426] width 68 height 25
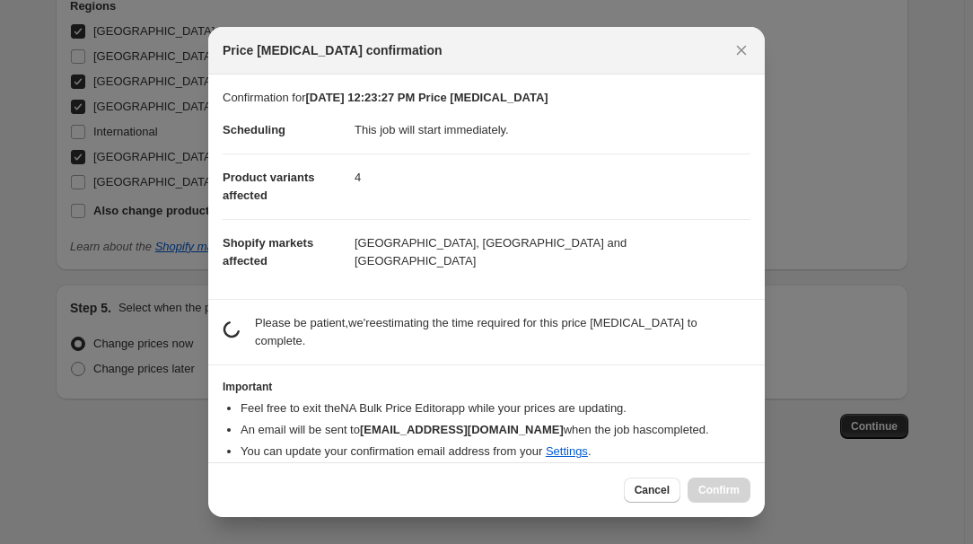
click at [887, 418] on div at bounding box center [486, 272] width 973 height 544
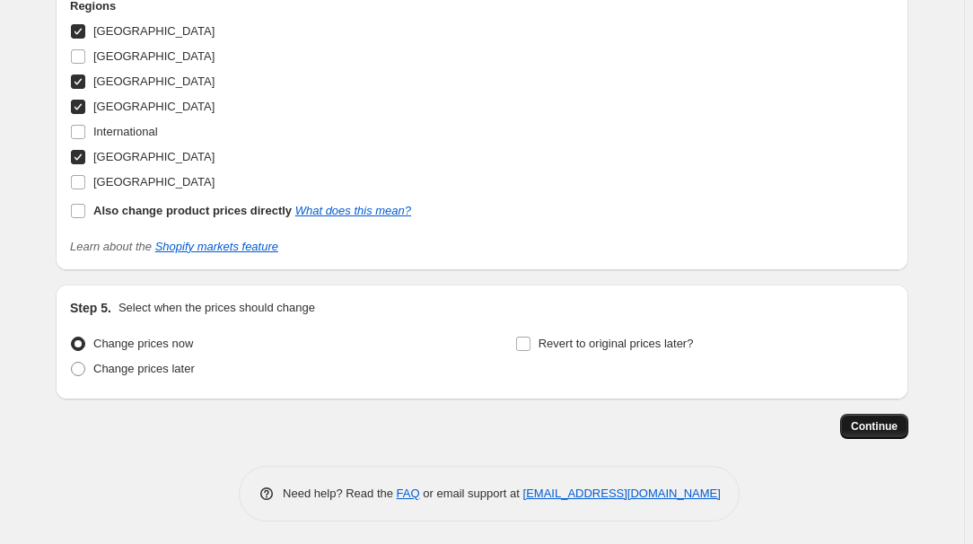
click at [860, 424] on span "Continue" at bounding box center [874, 426] width 47 height 14
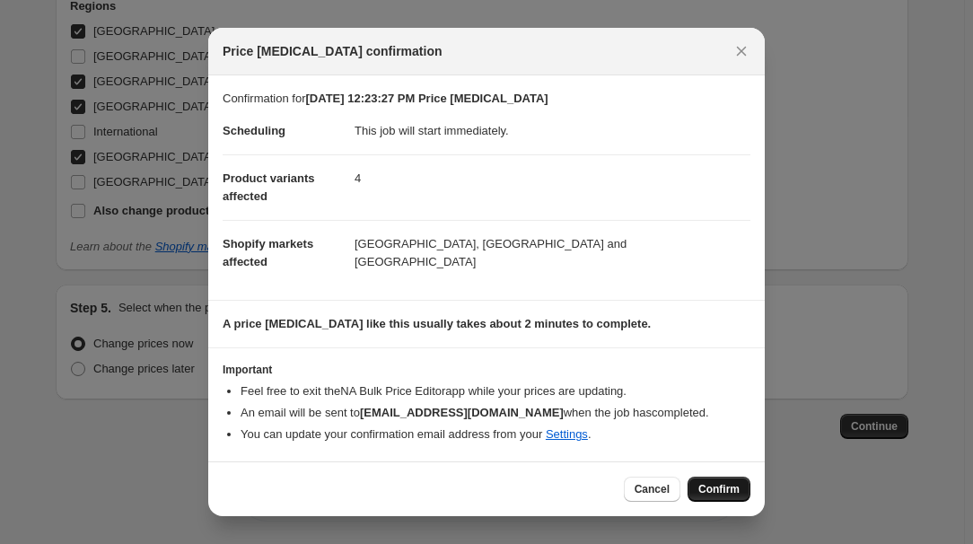
click at [713, 489] on span "Confirm" at bounding box center [718, 489] width 41 height 14
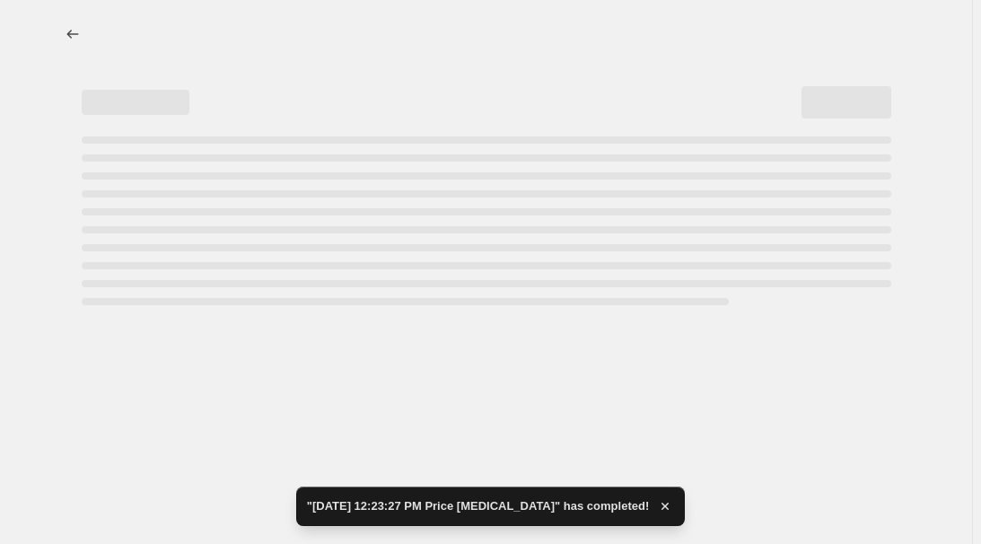
select select "34367209628"
